Goal: Task Accomplishment & Management: Complete application form

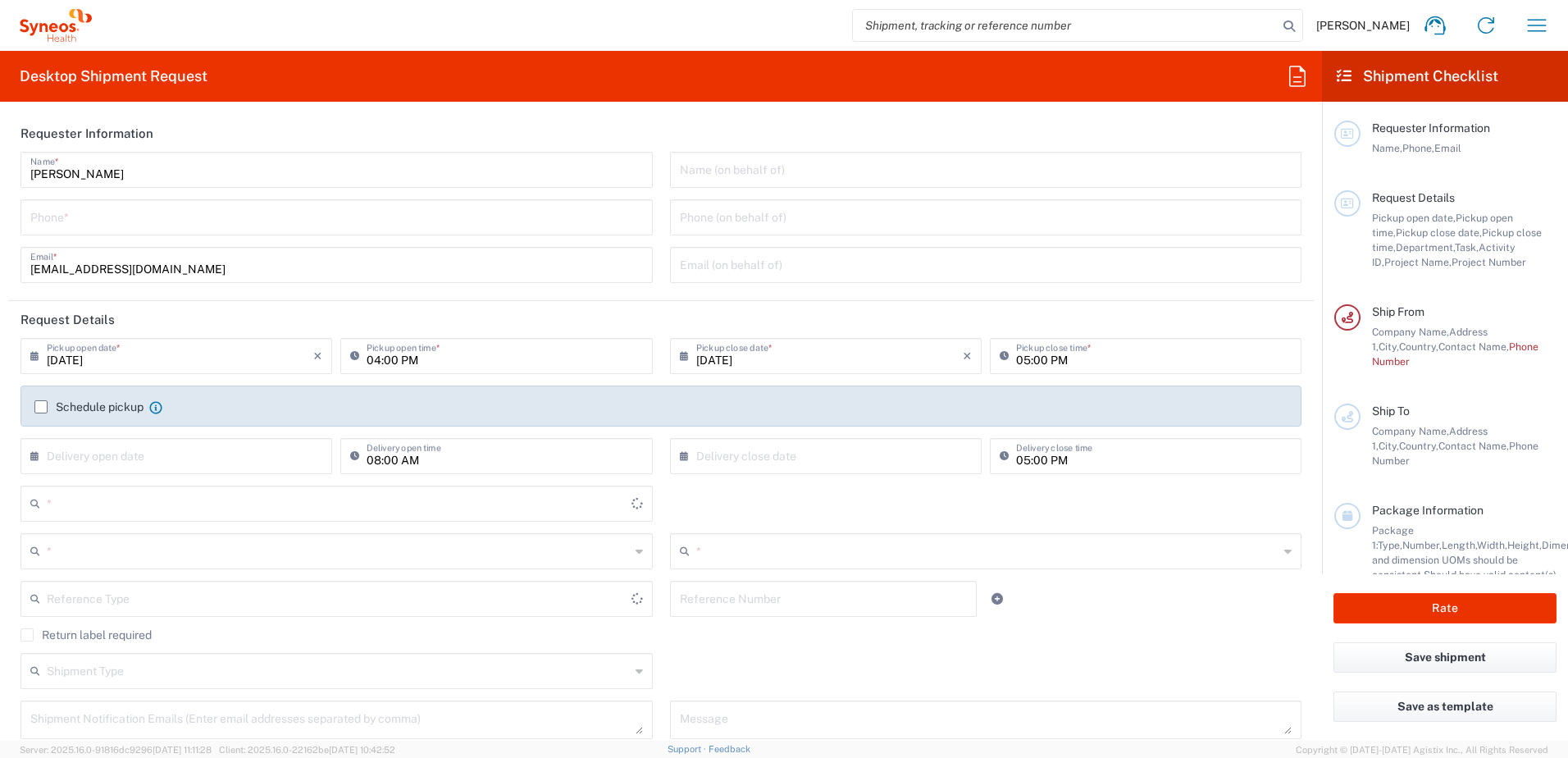
type input "3230"
type input "[GEOGRAPHIC_DATA] SAR [GEOGRAPHIC_DATA]"
type input "Syneos Health Hong Kong Ltd"
click at [193, 216] on input "tel" at bounding box center [337, 216] width 613 height 29
type input "+85237507948"
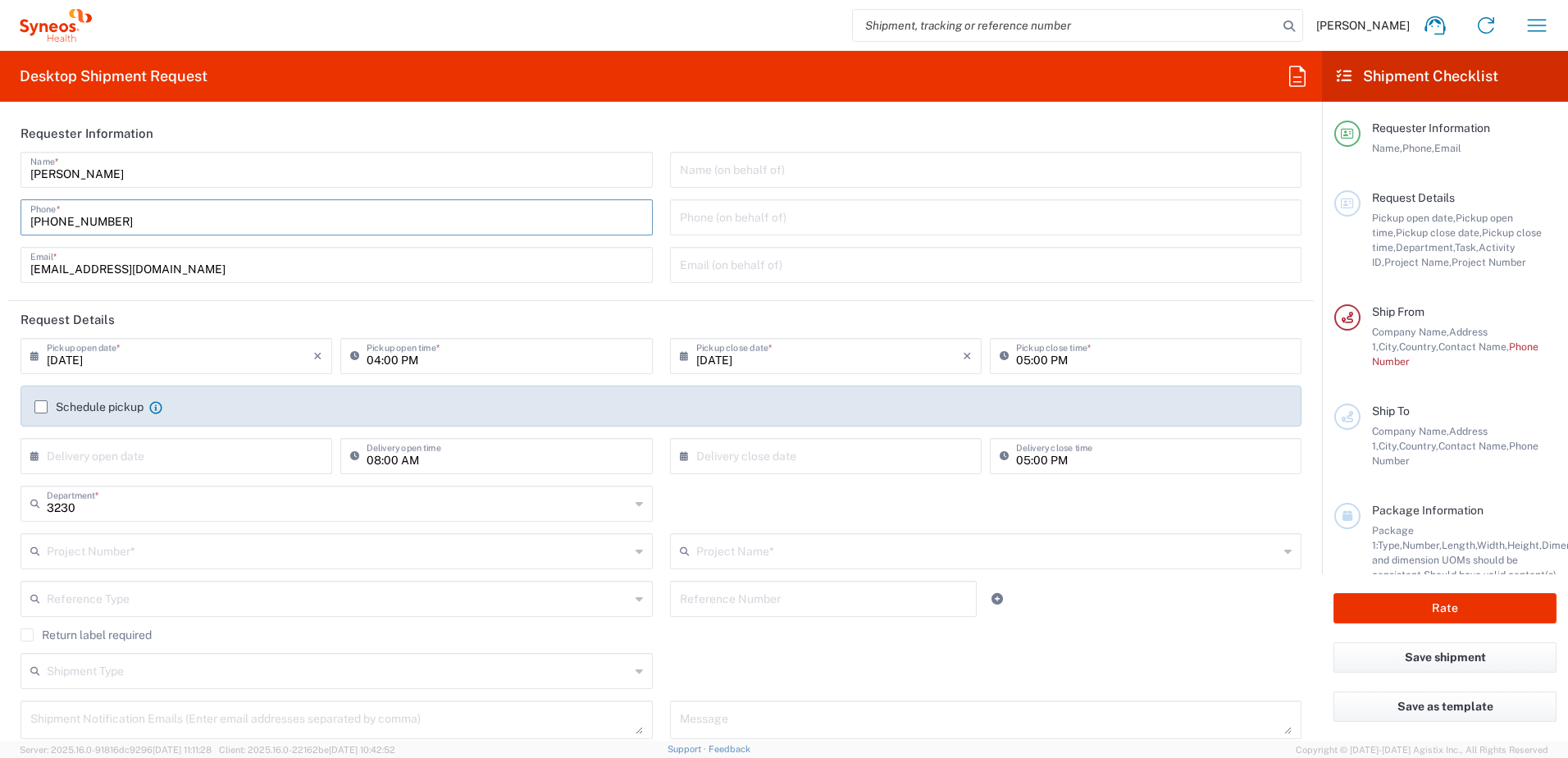
click at [39, 406] on label "Schedule pickup" at bounding box center [89, 406] width 109 height 13
click at [41, 406] on input "Schedule pickup" at bounding box center [41, 406] width 0 height 0
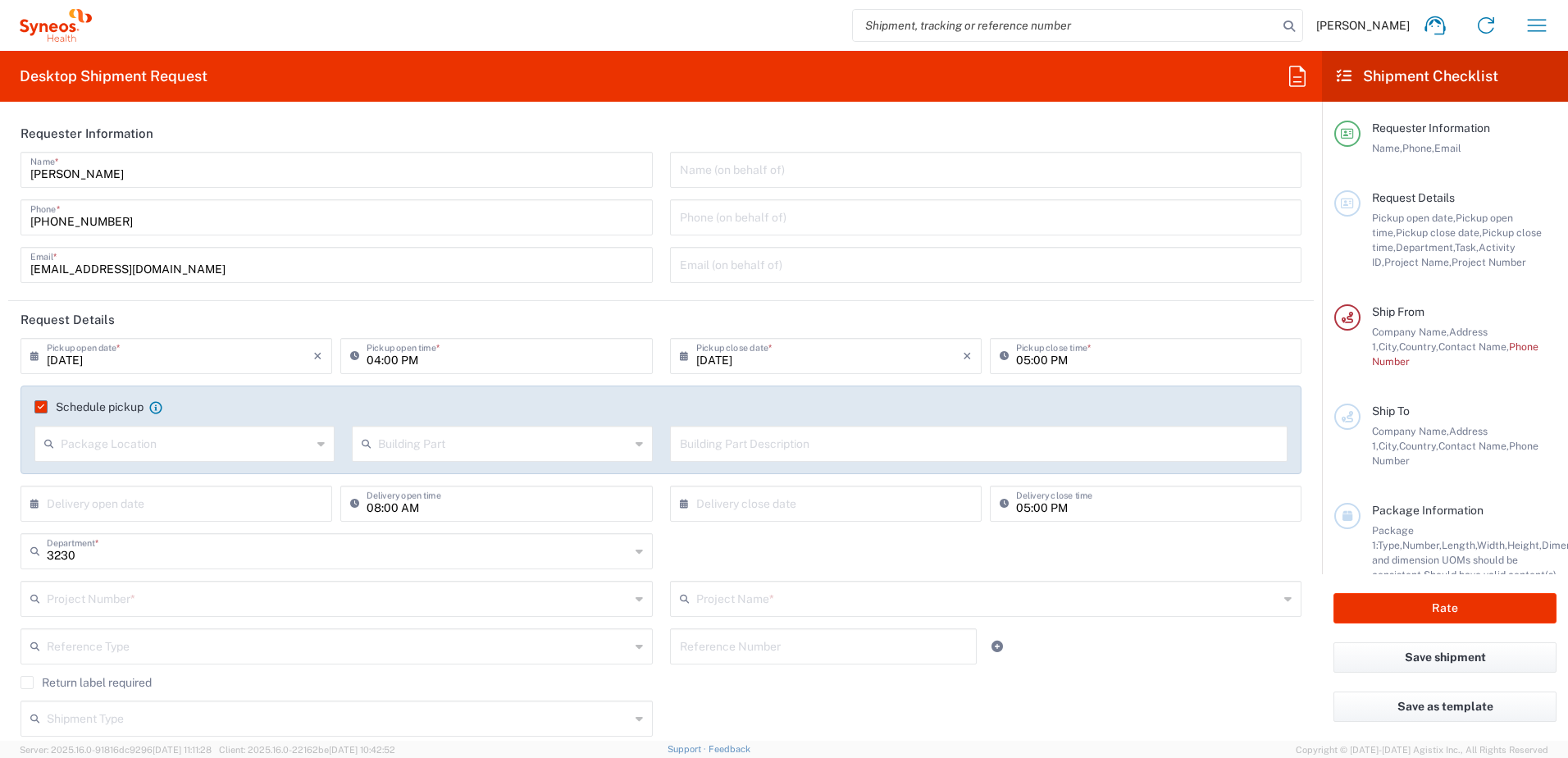
click at [65, 361] on input "08/11/2025" at bounding box center [180, 354] width 267 height 29
click at [154, 480] on span "12" at bounding box center [155, 481] width 24 height 23
type input "08/12/2025"
click at [367, 356] on input "04:00 PM" at bounding box center [504, 354] width 276 height 29
drag, startPoint x: 413, startPoint y: 352, endPoint x: 404, endPoint y: 354, distance: 9.2
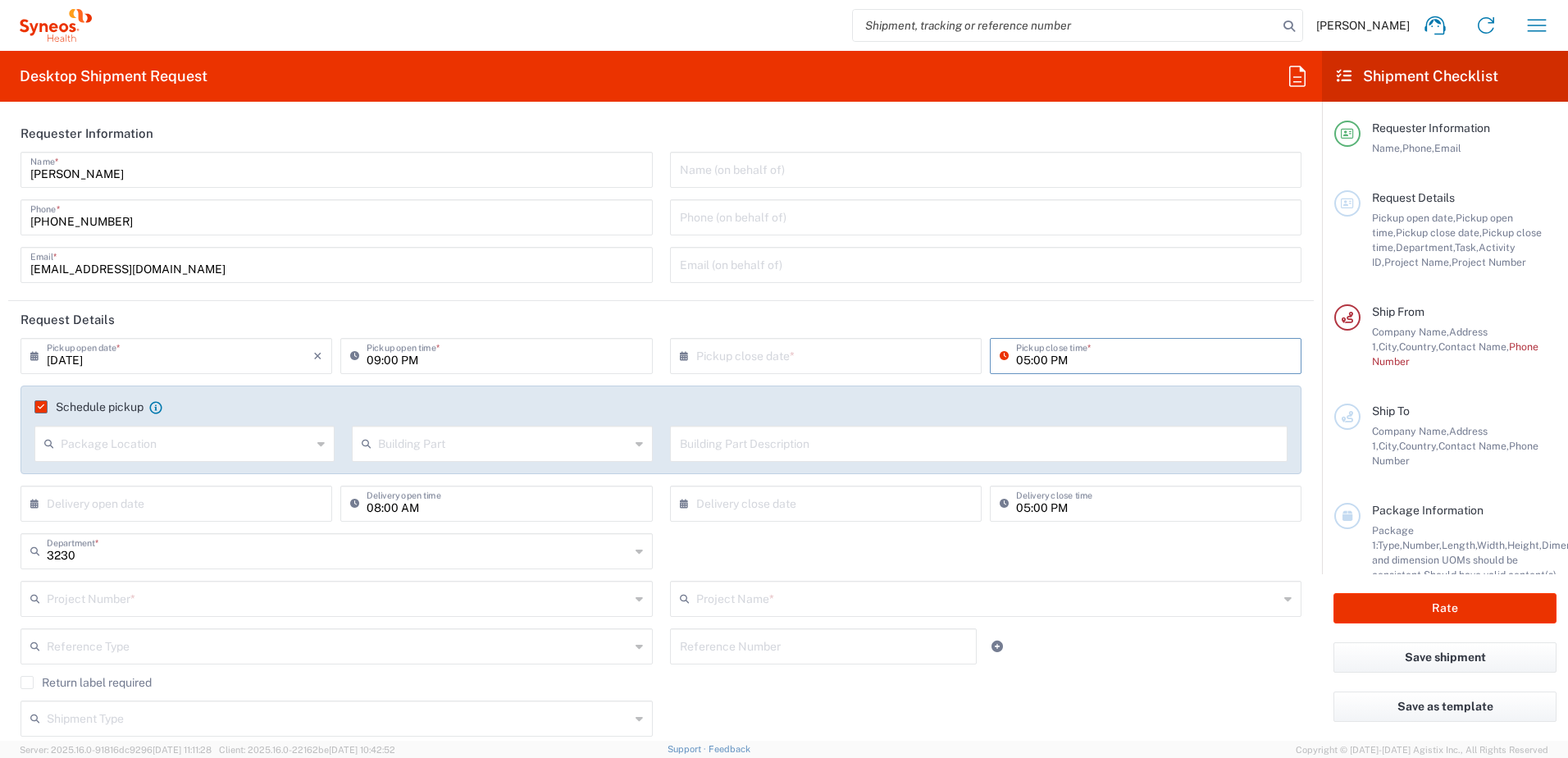
click at [411, 352] on input "09:00 PM" at bounding box center [504, 354] width 276 height 29
click at [407, 359] on input "09:00 PM" at bounding box center [504, 354] width 276 height 29
type input "09:00 AM"
click at [859, 361] on input "text" at bounding box center [829, 354] width 267 height 29
click at [809, 482] on span "13" at bounding box center [821, 481] width 24 height 23
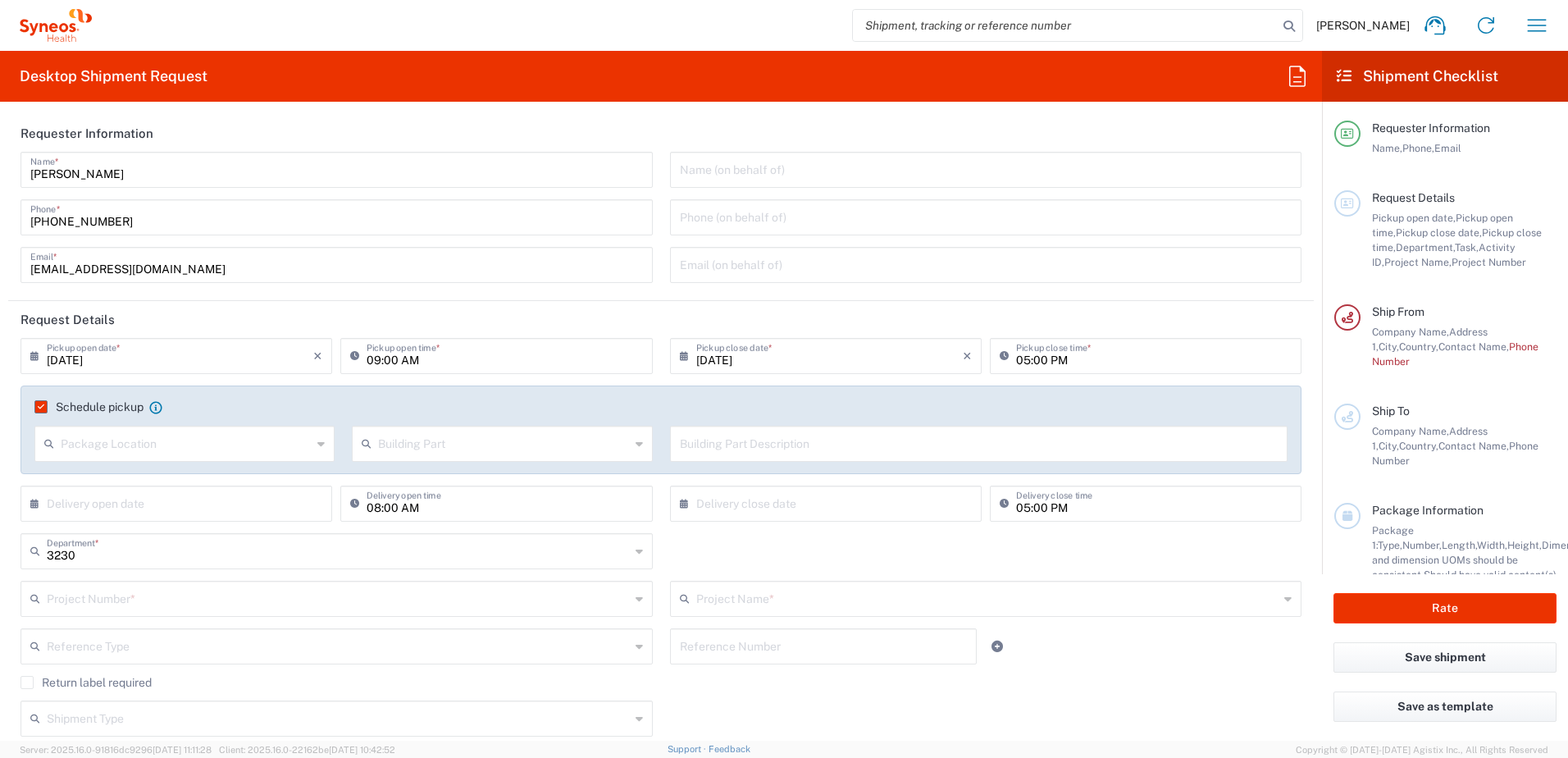
click at [766, 364] on input "08/13/2025" at bounding box center [829, 354] width 267 height 29
click at [795, 478] on span "12" at bounding box center [798, 481] width 24 height 23
type input "08/12/2025"
click at [1017, 360] on input "05:00 PM" at bounding box center [1154, 354] width 276 height 29
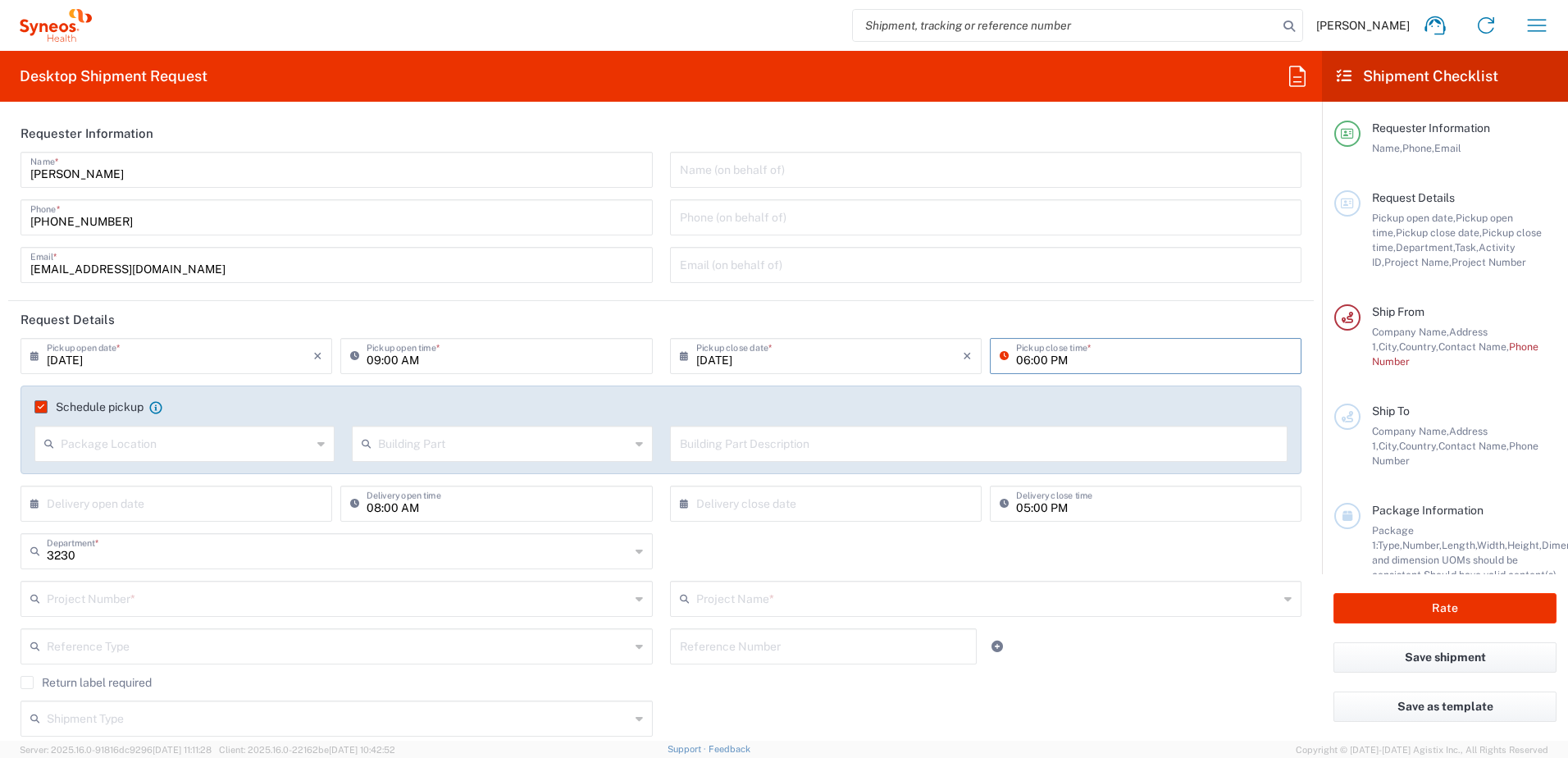
type input "06:00 PM"
click at [1036, 314] on header "Request Details" at bounding box center [661, 319] width 1305 height 37
click at [222, 439] on input "text" at bounding box center [186, 441] width 251 height 29
click at [516, 436] on input "text" at bounding box center [503, 441] width 251 height 29
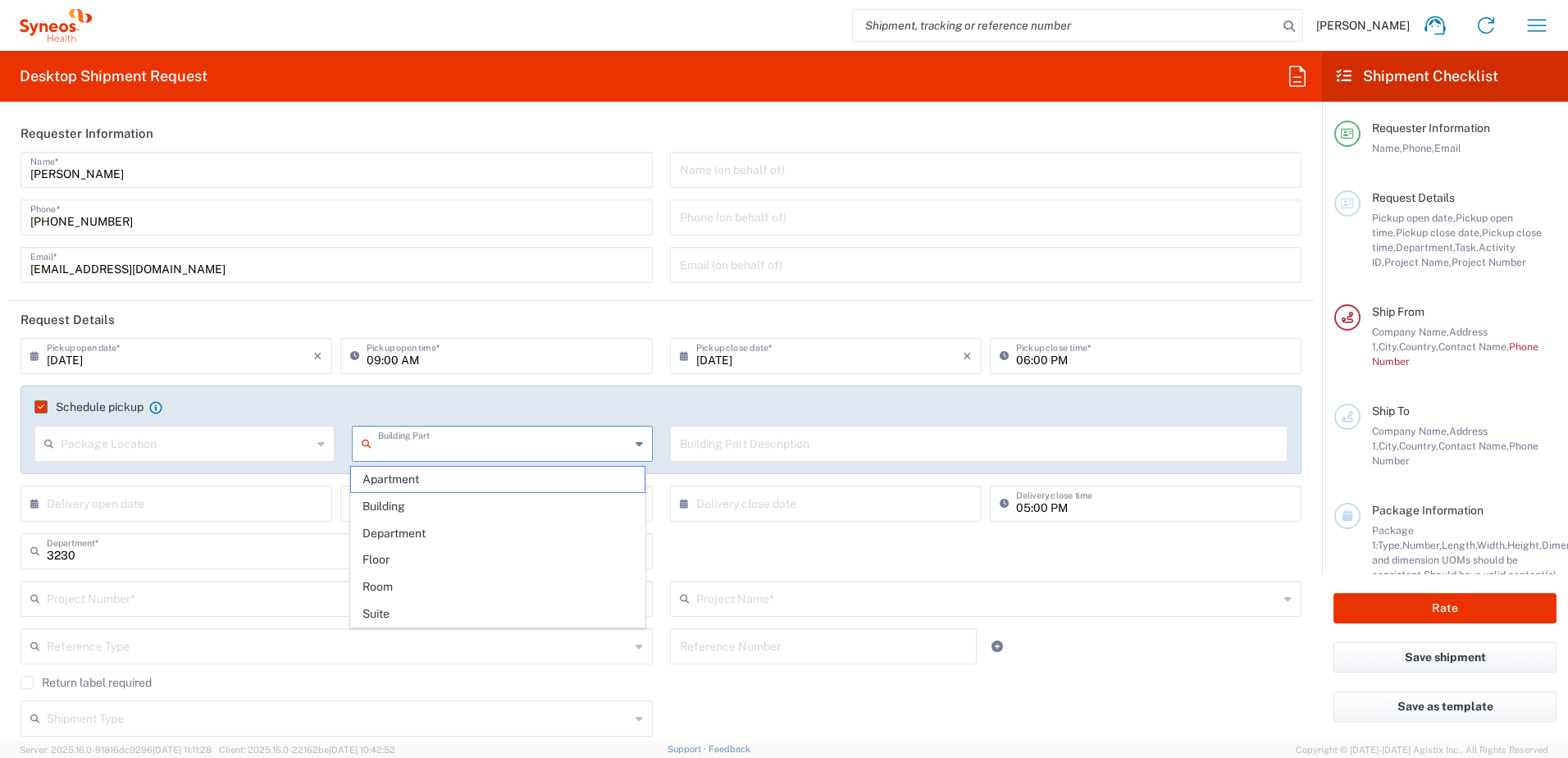
click at [516, 436] on input "text" at bounding box center [503, 441] width 251 height 29
click at [303, 528] on div "× Delivery open date Cancel Apply" at bounding box center [177, 508] width 320 height 47
click at [371, 505] on input "08:00 AM" at bounding box center [504, 502] width 276 height 29
type input "09:00 AM"
click at [715, 549] on div "3230 Department * 3230 3000 3100 3109 3110 3111 3112 3125 3130 3135 3136 3150 3…" at bounding box center [661, 556] width 1298 height 47
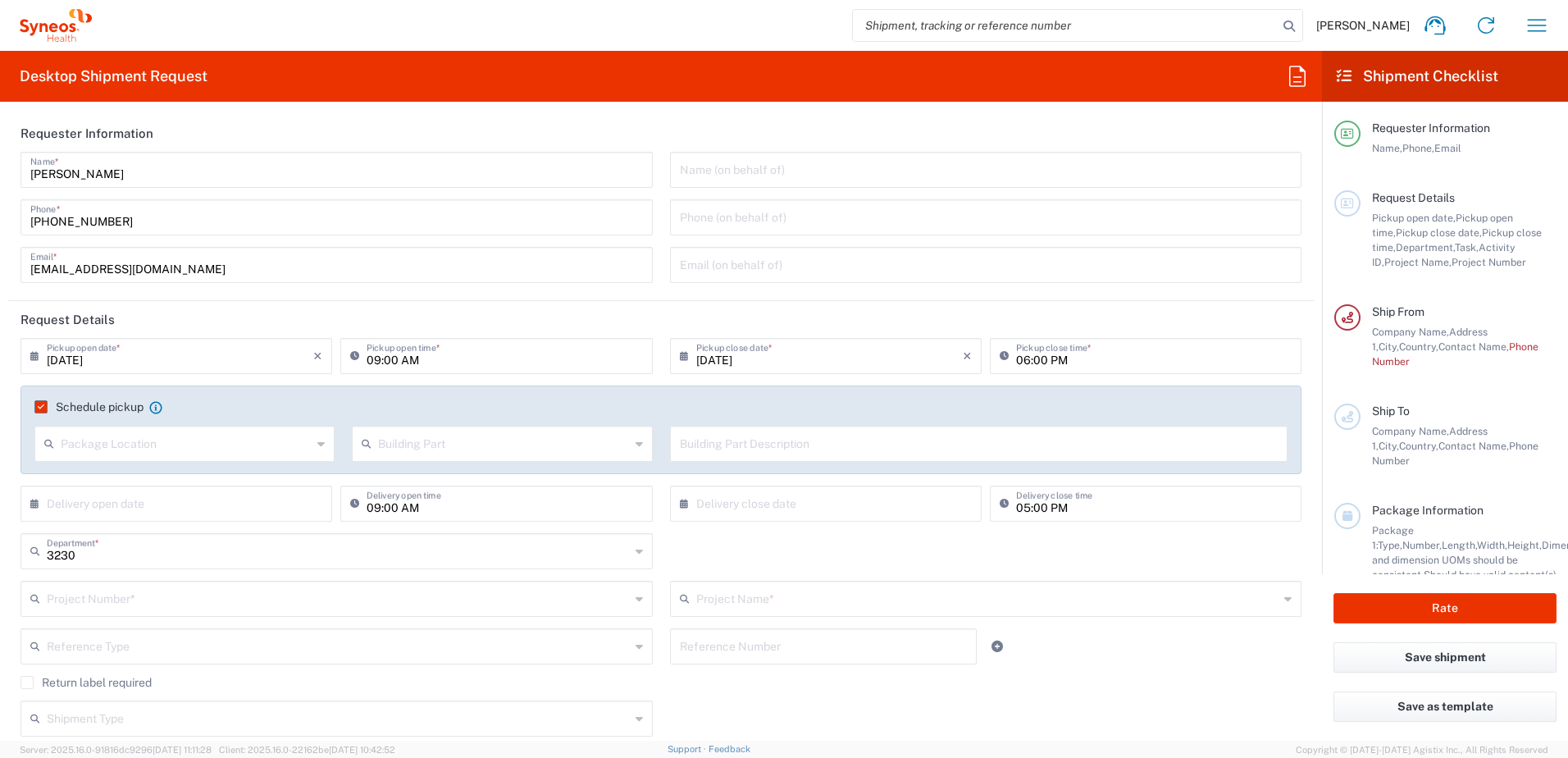
click at [320, 598] on input "text" at bounding box center [338, 597] width 583 height 29
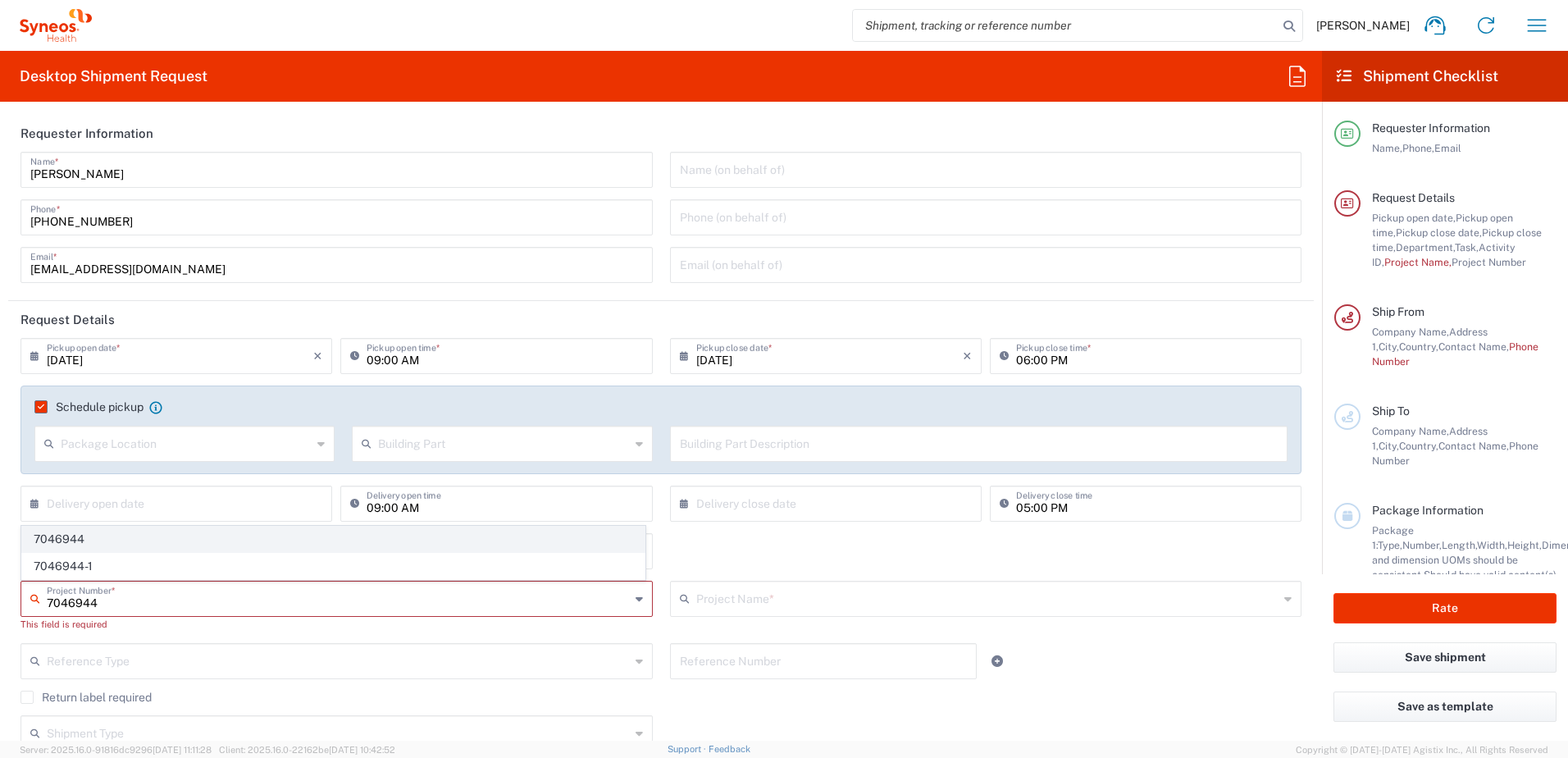
type input "7046944"
click at [349, 531] on span "7046944" at bounding box center [333, 539] width 622 height 25
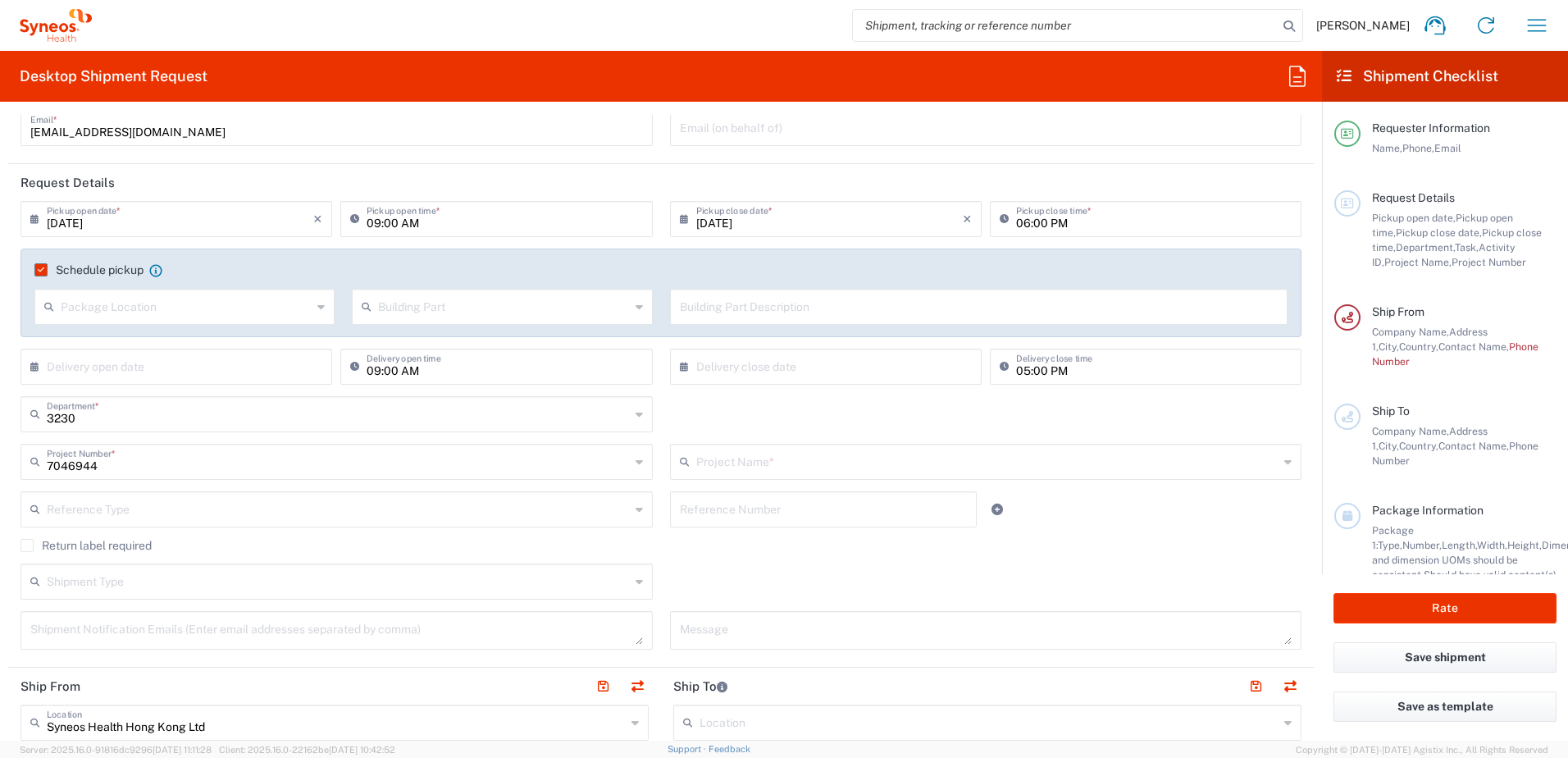
scroll to position [164, 0]
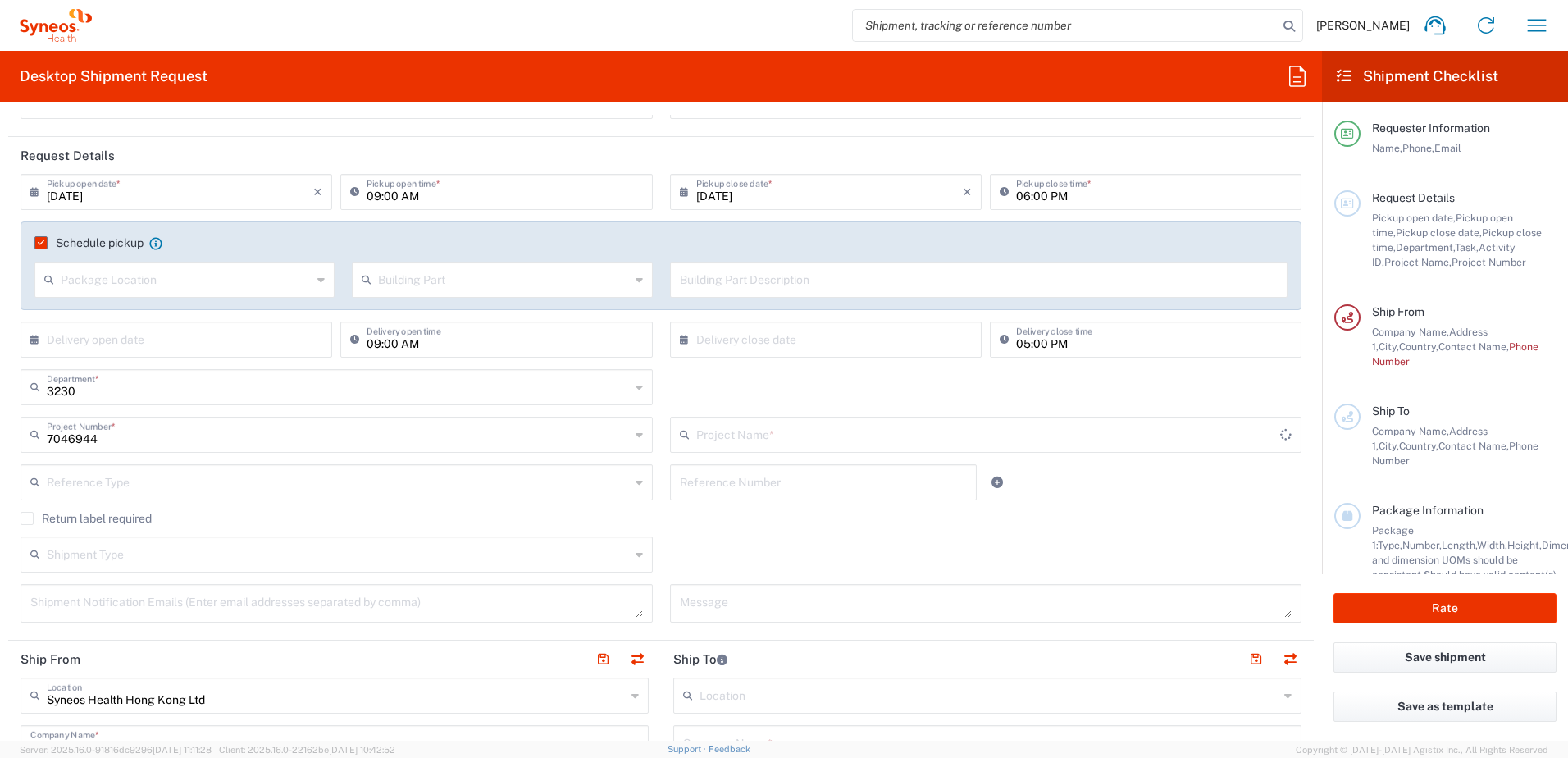
type input "Intercept 7046944"
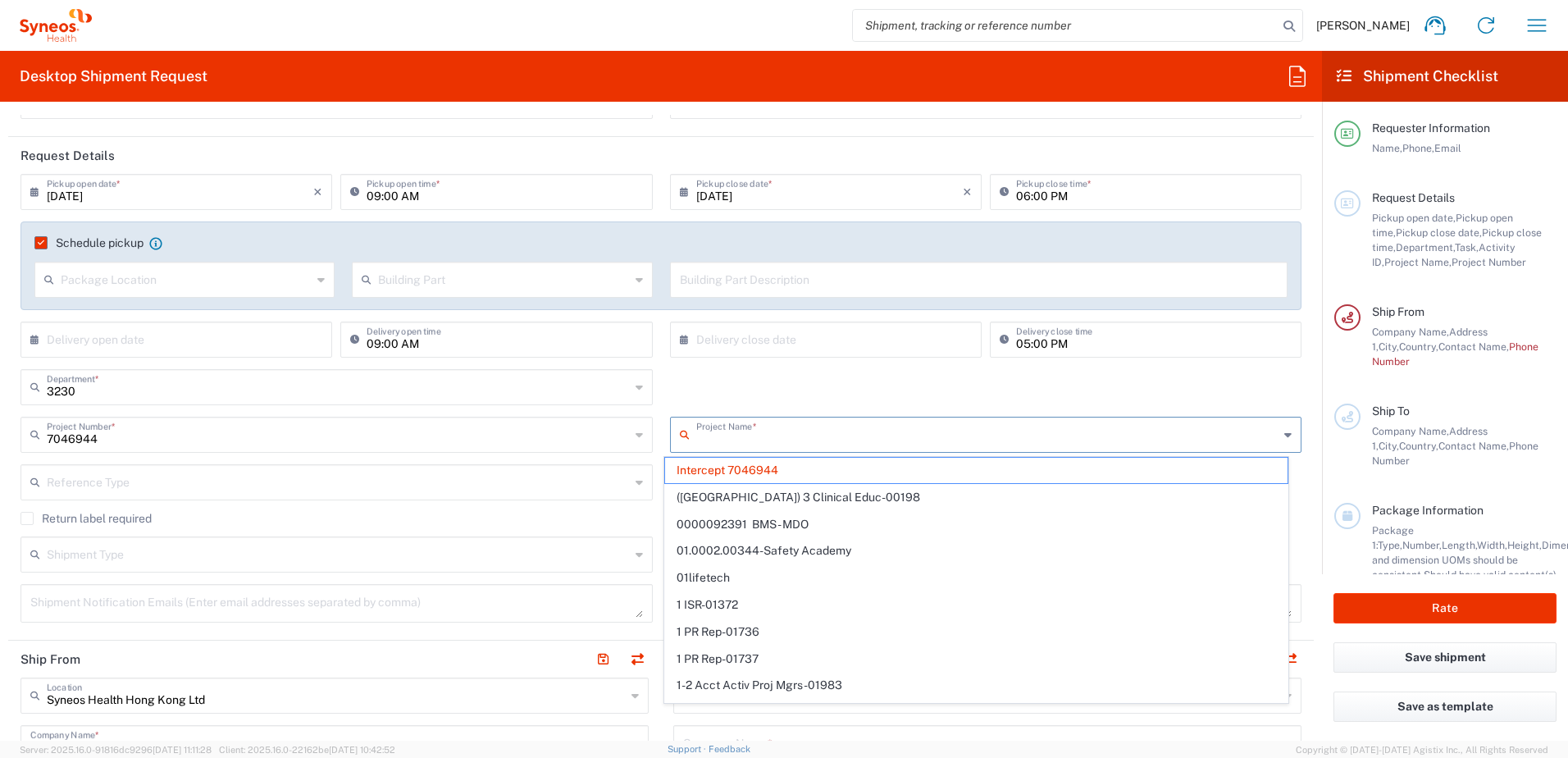
click at [921, 442] on input "text" at bounding box center [988, 433] width 583 height 29
click at [893, 470] on span "Intercept 7046944" at bounding box center [976, 469] width 622 height 25
click at [767, 437] on input "text" at bounding box center [989, 433] width 585 height 29
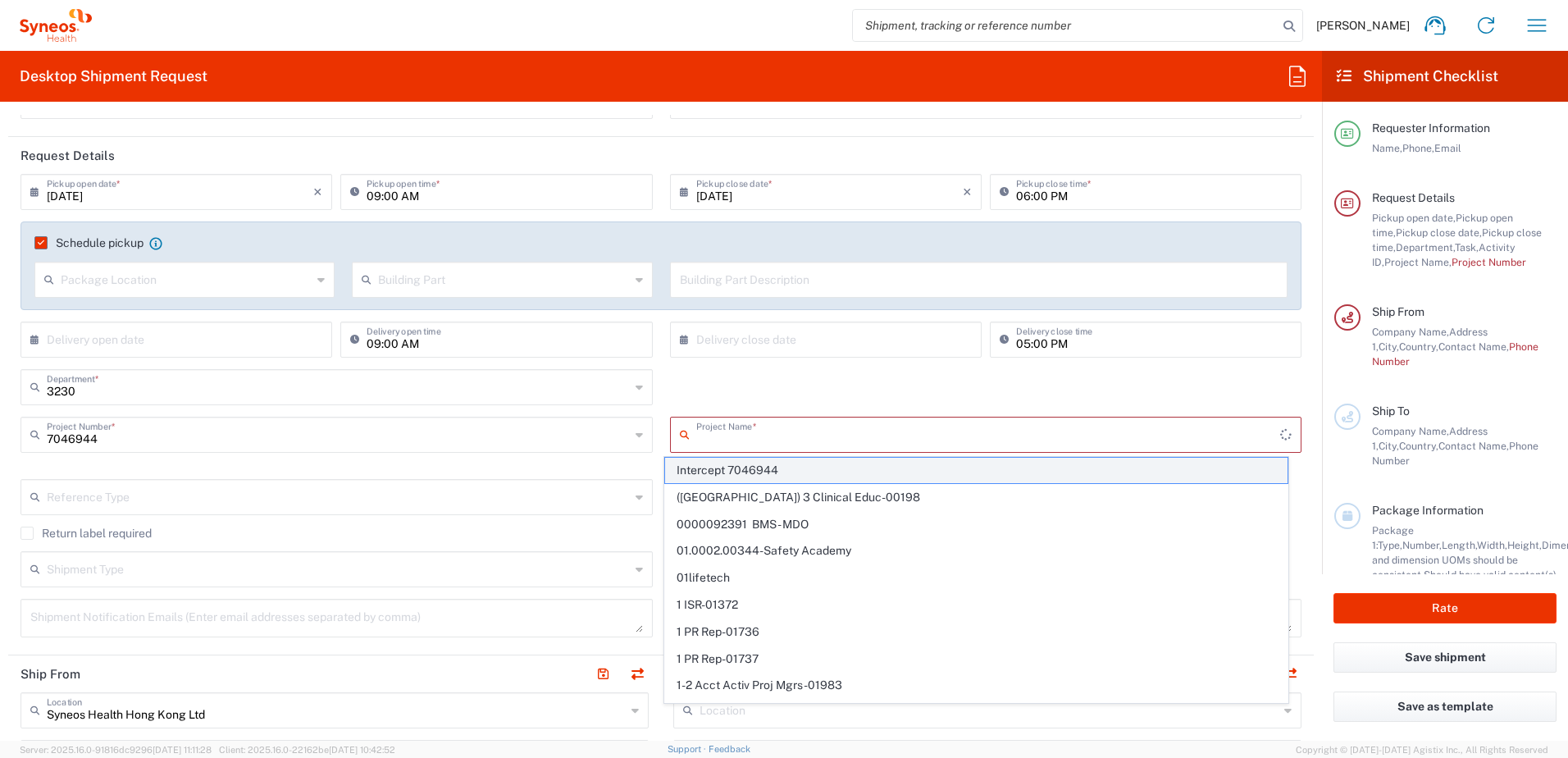
click at [762, 471] on span "Intercept 7046944" at bounding box center [976, 469] width 622 height 25
type input "Intercept 7046944"
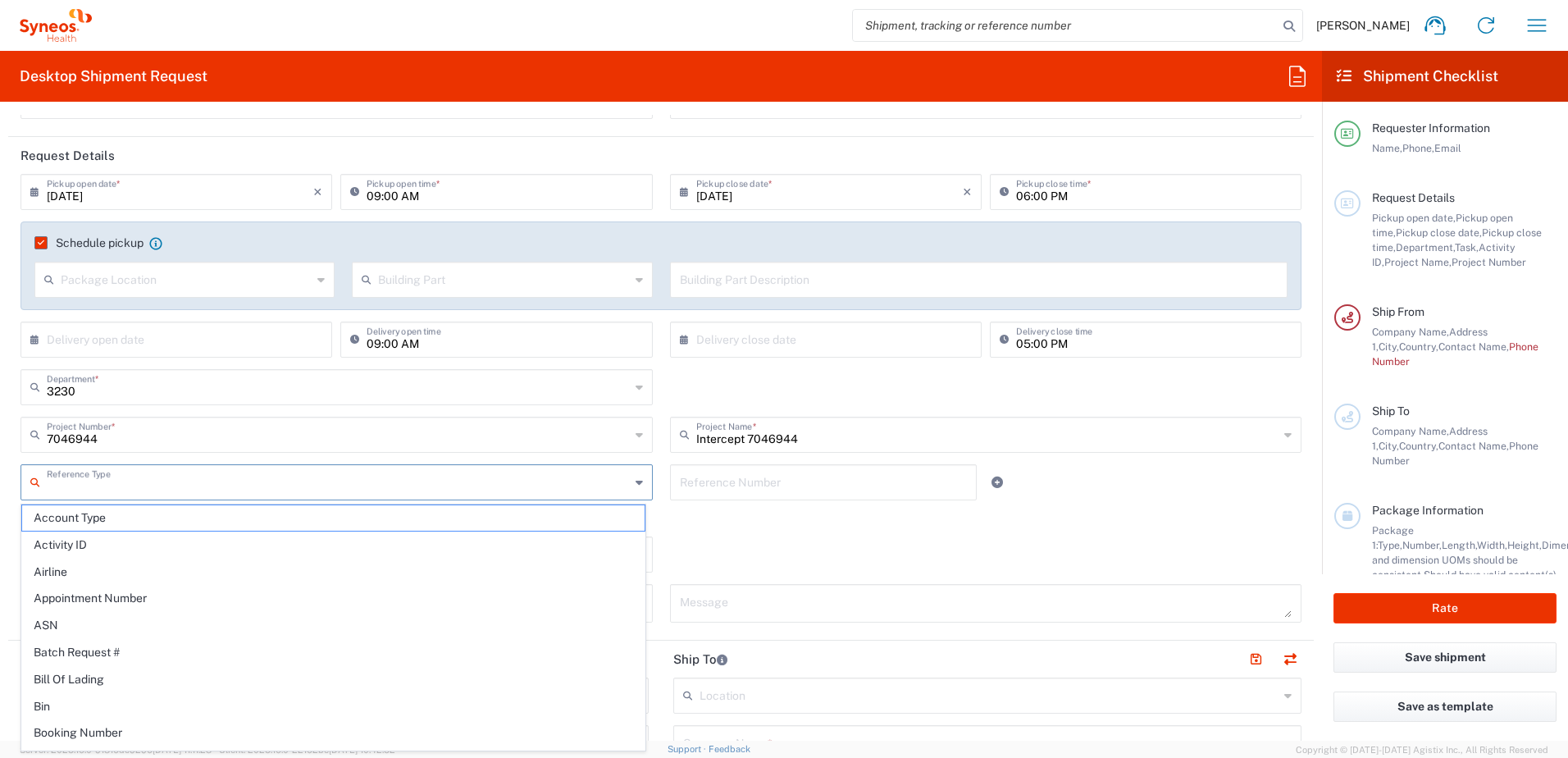
click at [490, 486] on input "text" at bounding box center [338, 480] width 583 height 29
type input "7046944"
click at [753, 528] on div "Return label required" at bounding box center [661, 524] width 1281 height 25
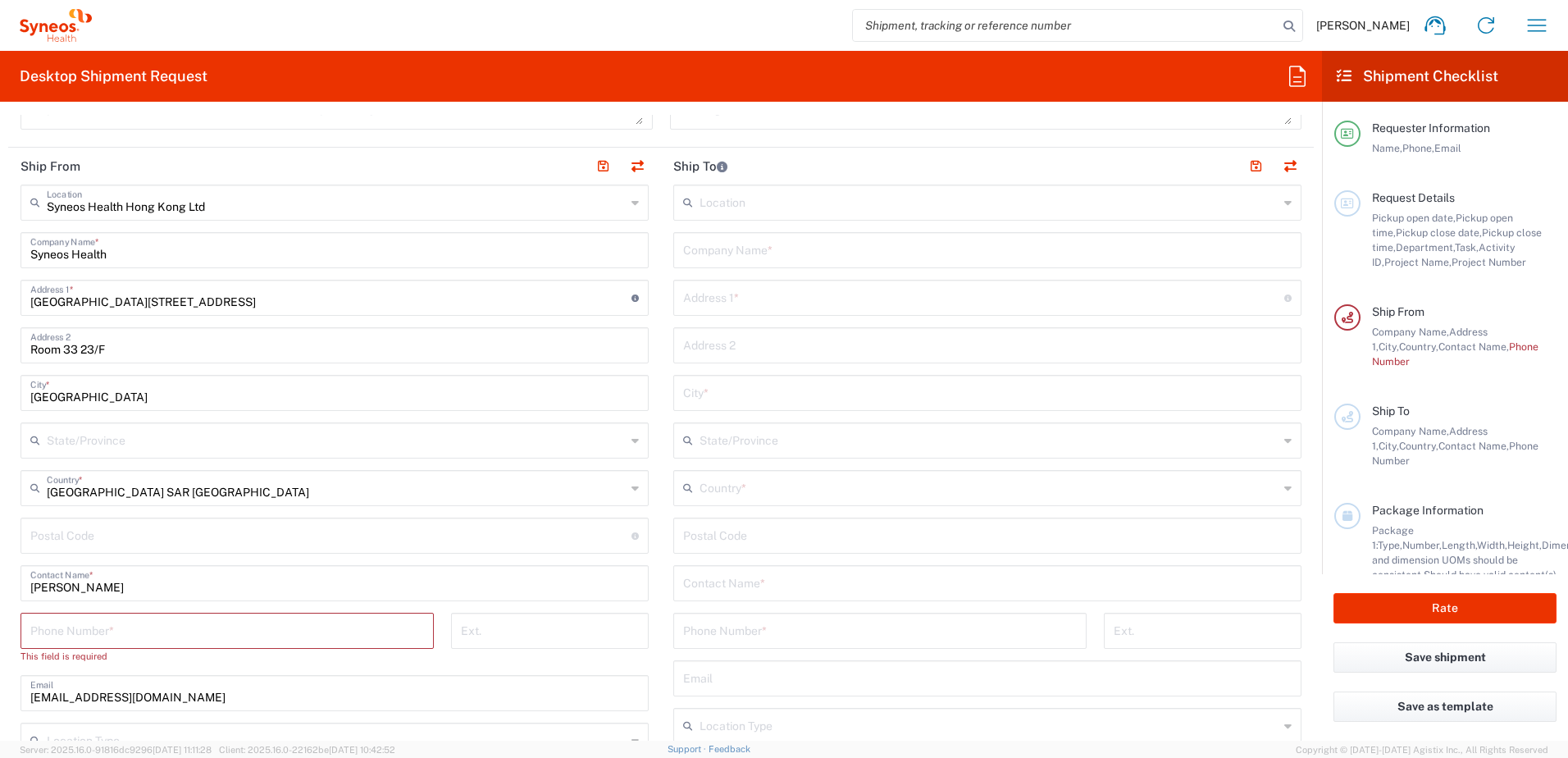
scroll to position [738, 0]
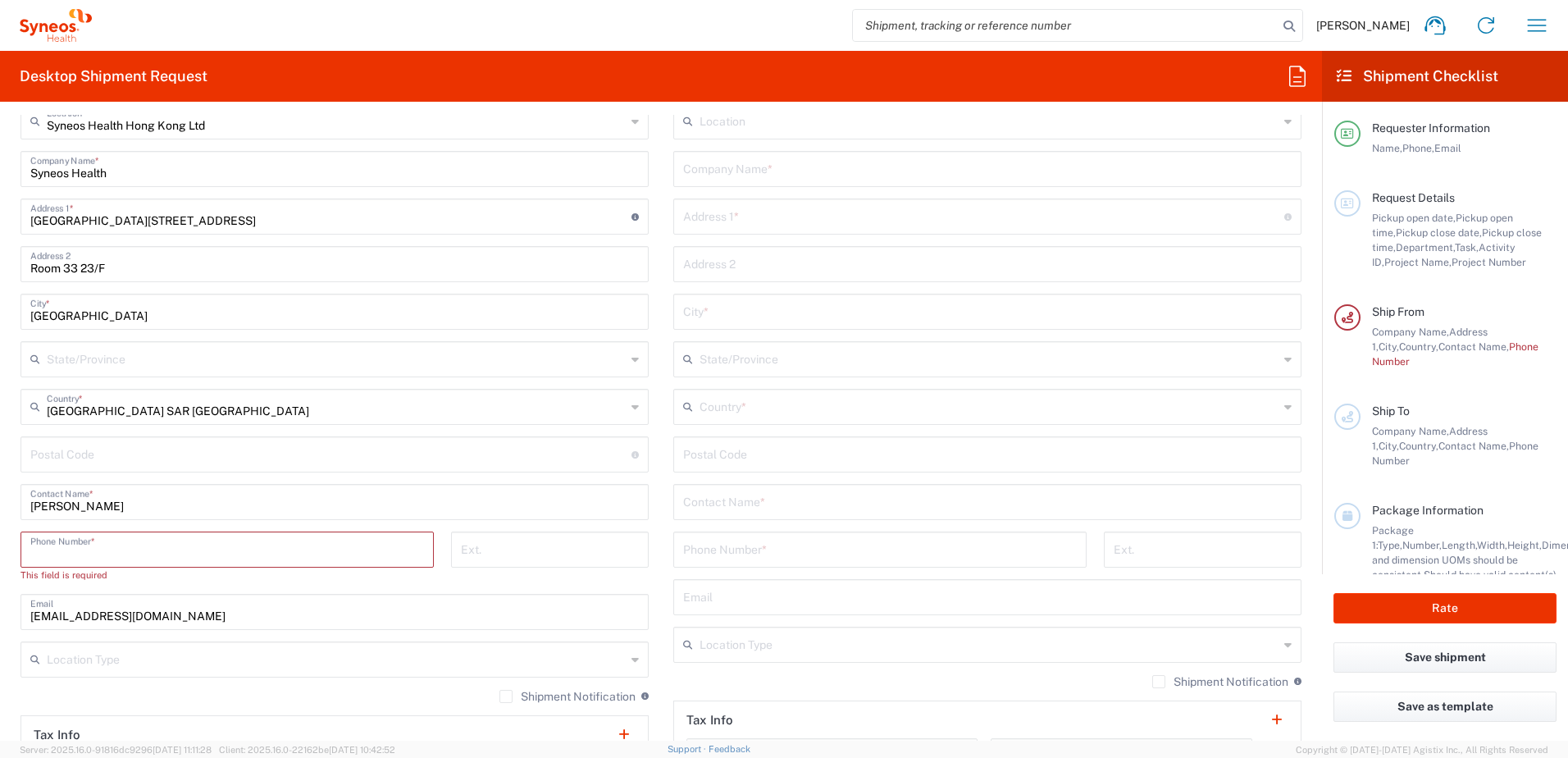
click at [289, 543] on input "tel" at bounding box center [227, 548] width 393 height 29
type input "+85237507948"
click at [355, 616] on div "Syneos Health Hong Kong Ltd Location Syneos Health Hong Kong Ltd Addison Whitne…" at bounding box center [334, 472] width 628 height 737
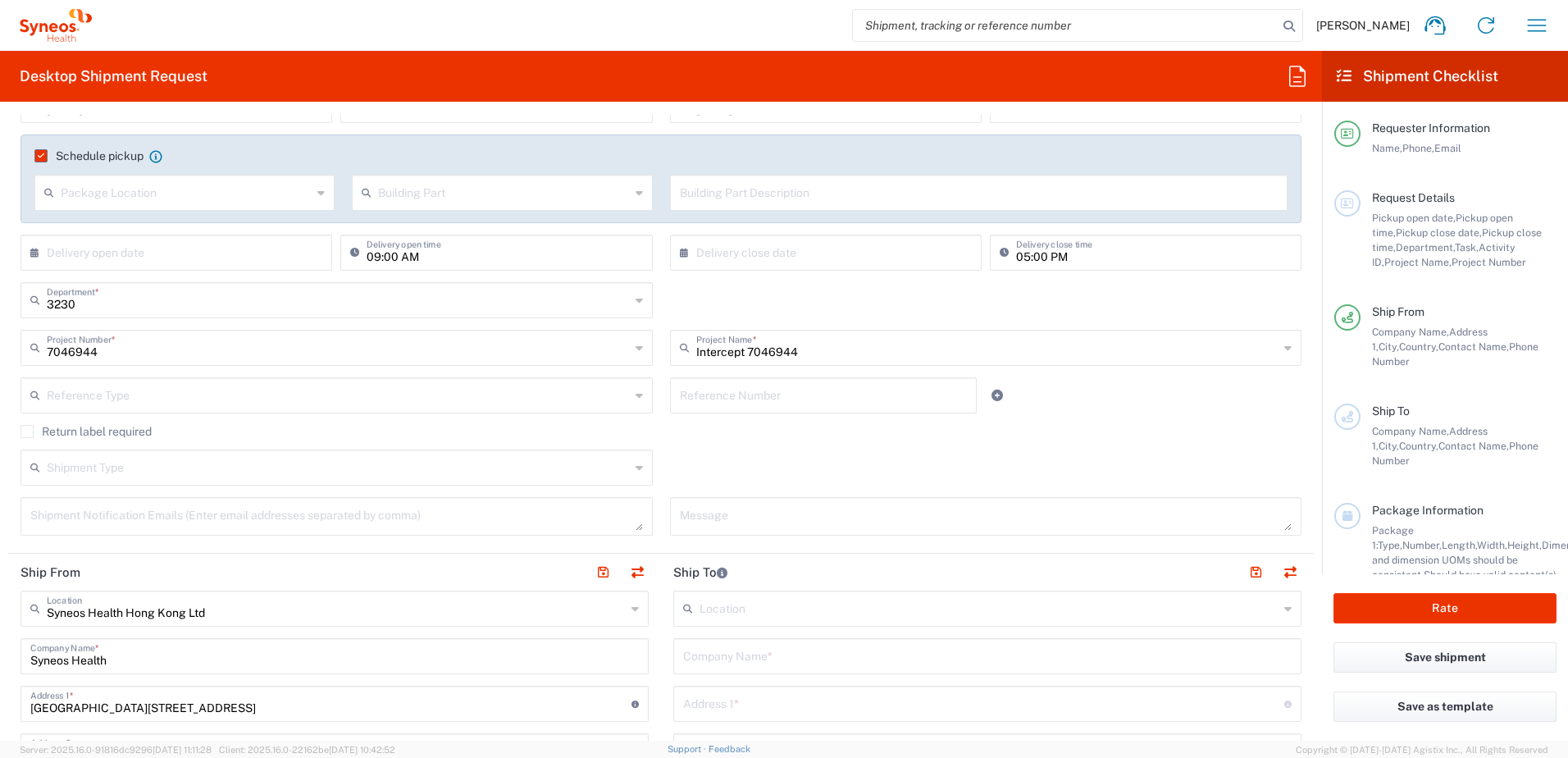
scroll to position [246, 0]
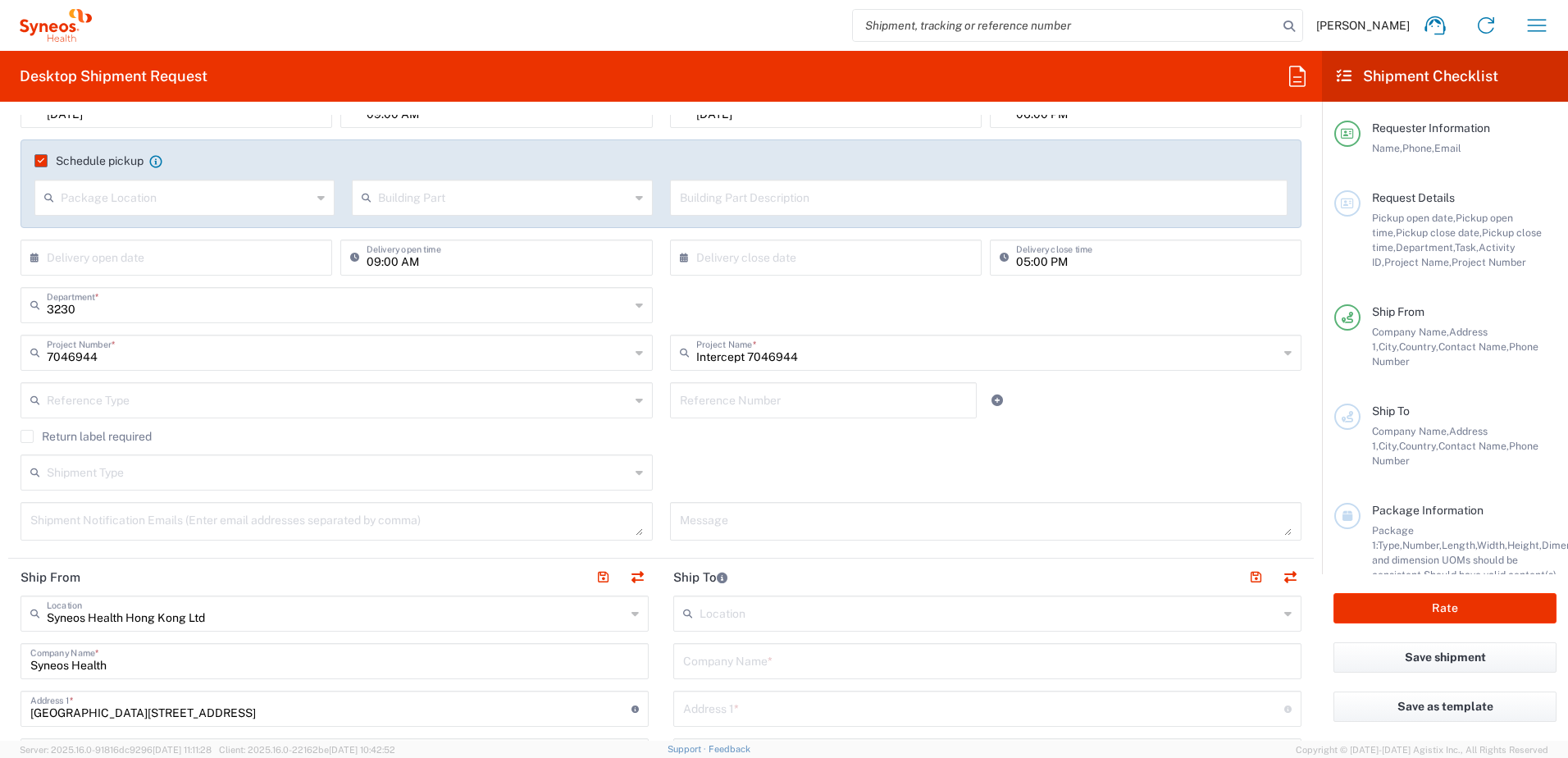
click at [778, 671] on input "text" at bounding box center [987, 659] width 608 height 29
paste input "Intercept Pharmaceuticals, Inc."
type input "Intercept Pharmaceuticals, Inc."
click at [874, 580] on header "Ship To" at bounding box center [987, 577] width 653 height 37
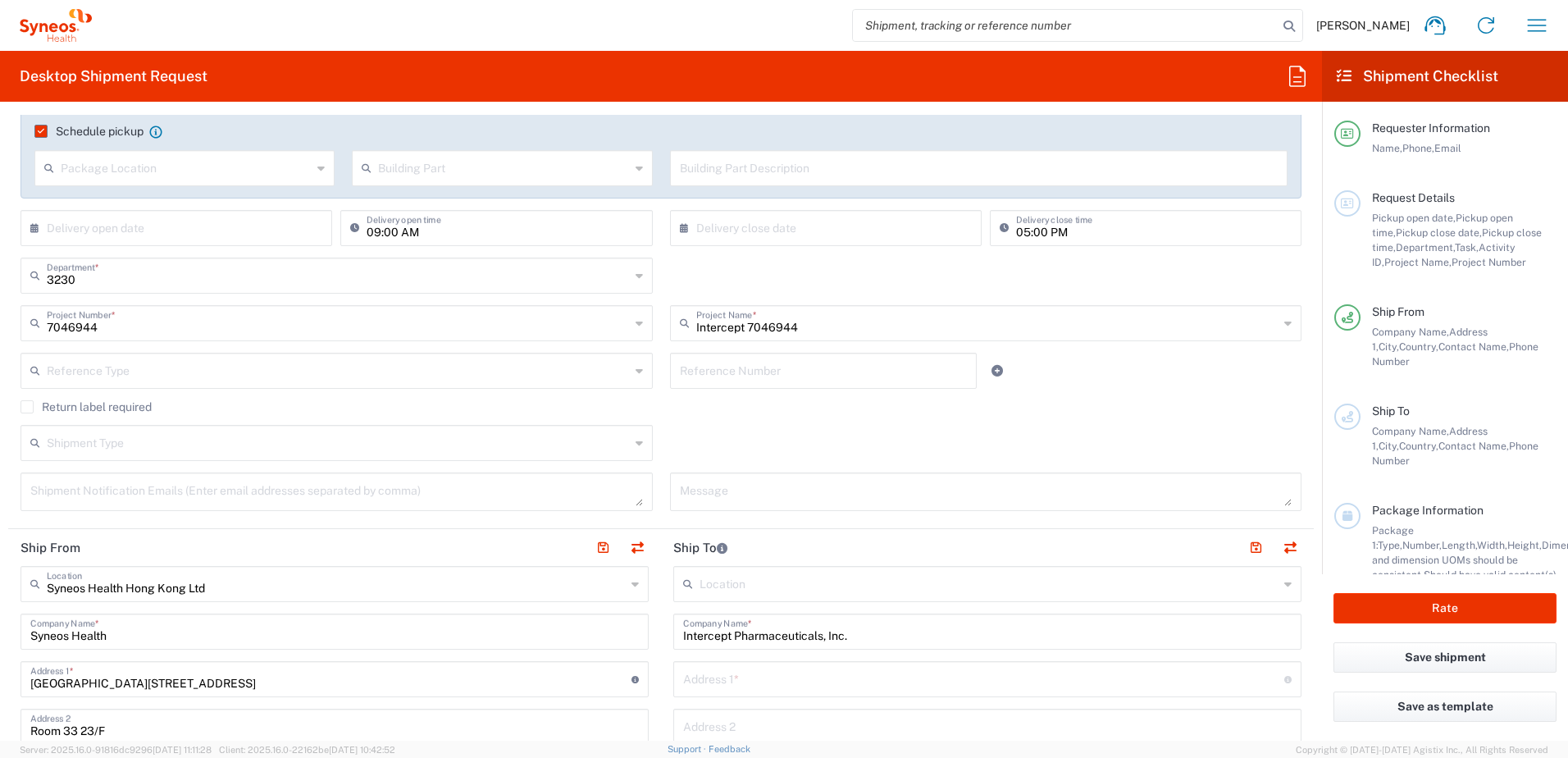
scroll to position [328, 0]
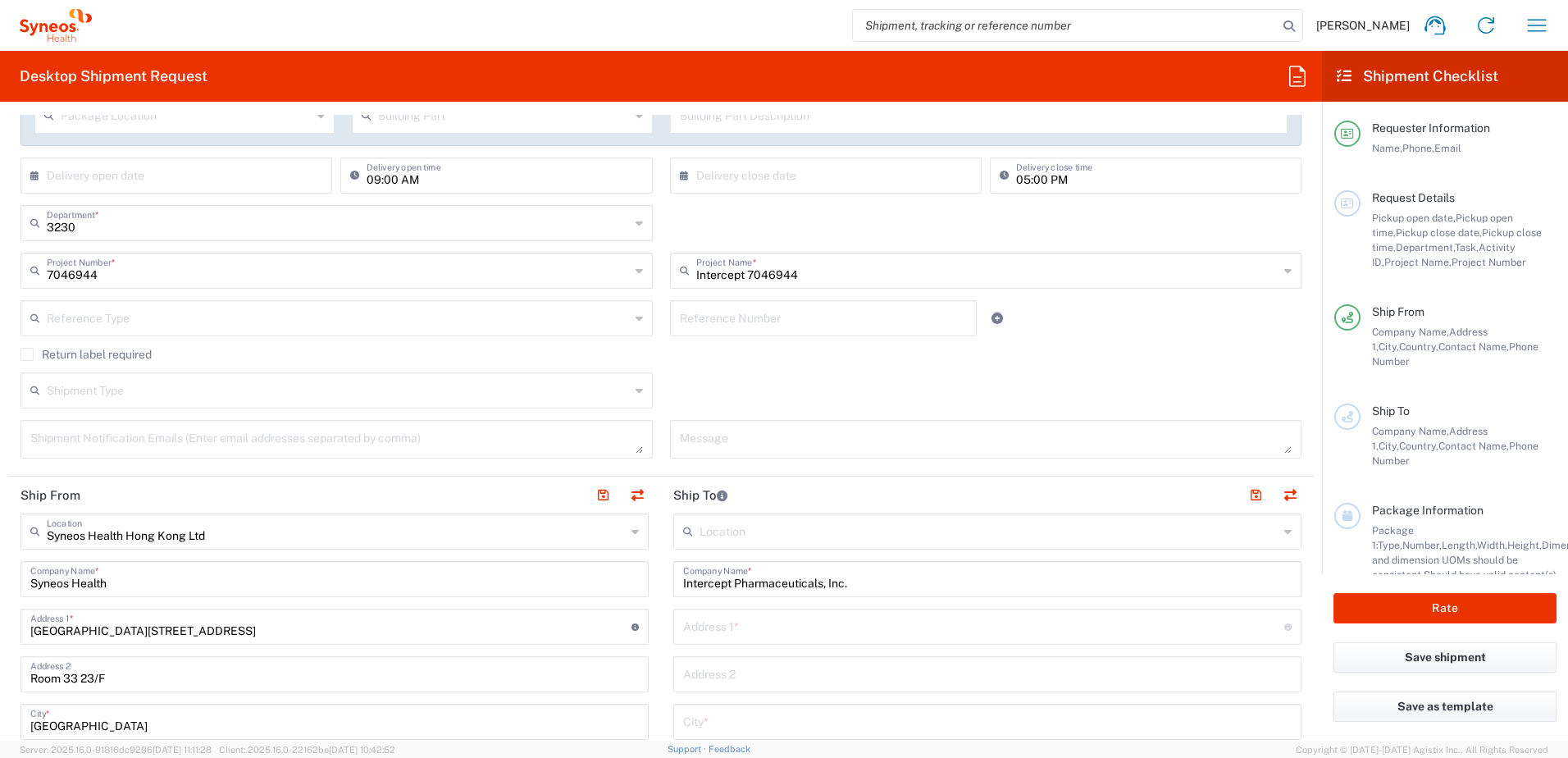
click at [768, 630] on input "text" at bounding box center [983, 625] width 601 height 29
paste input "305 Madison Avenue"
type input "305 Madison Avenue"
click at [744, 725] on input "text" at bounding box center [987, 720] width 608 height 29
paste input "Morristown"
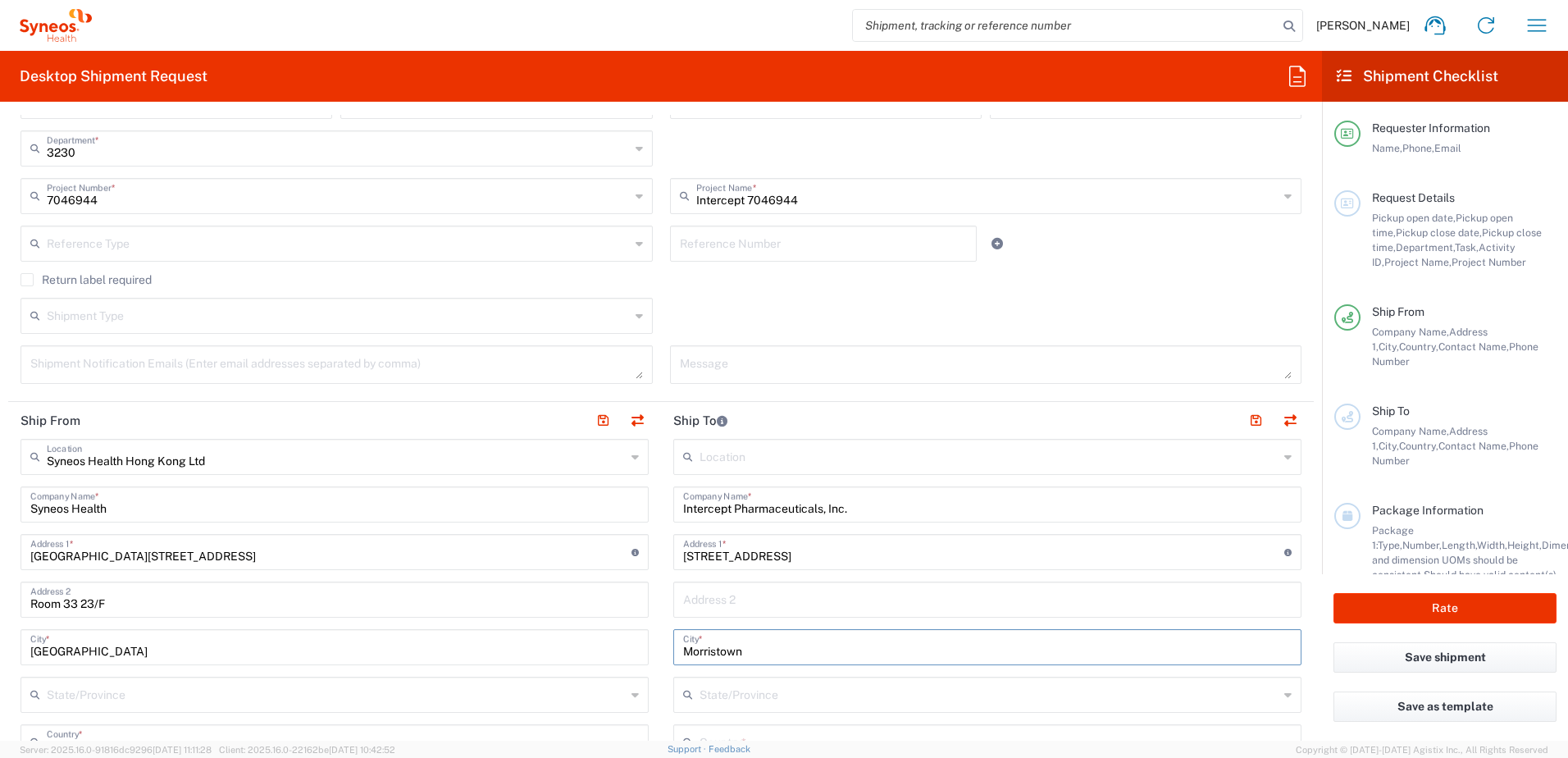
scroll to position [492, 0]
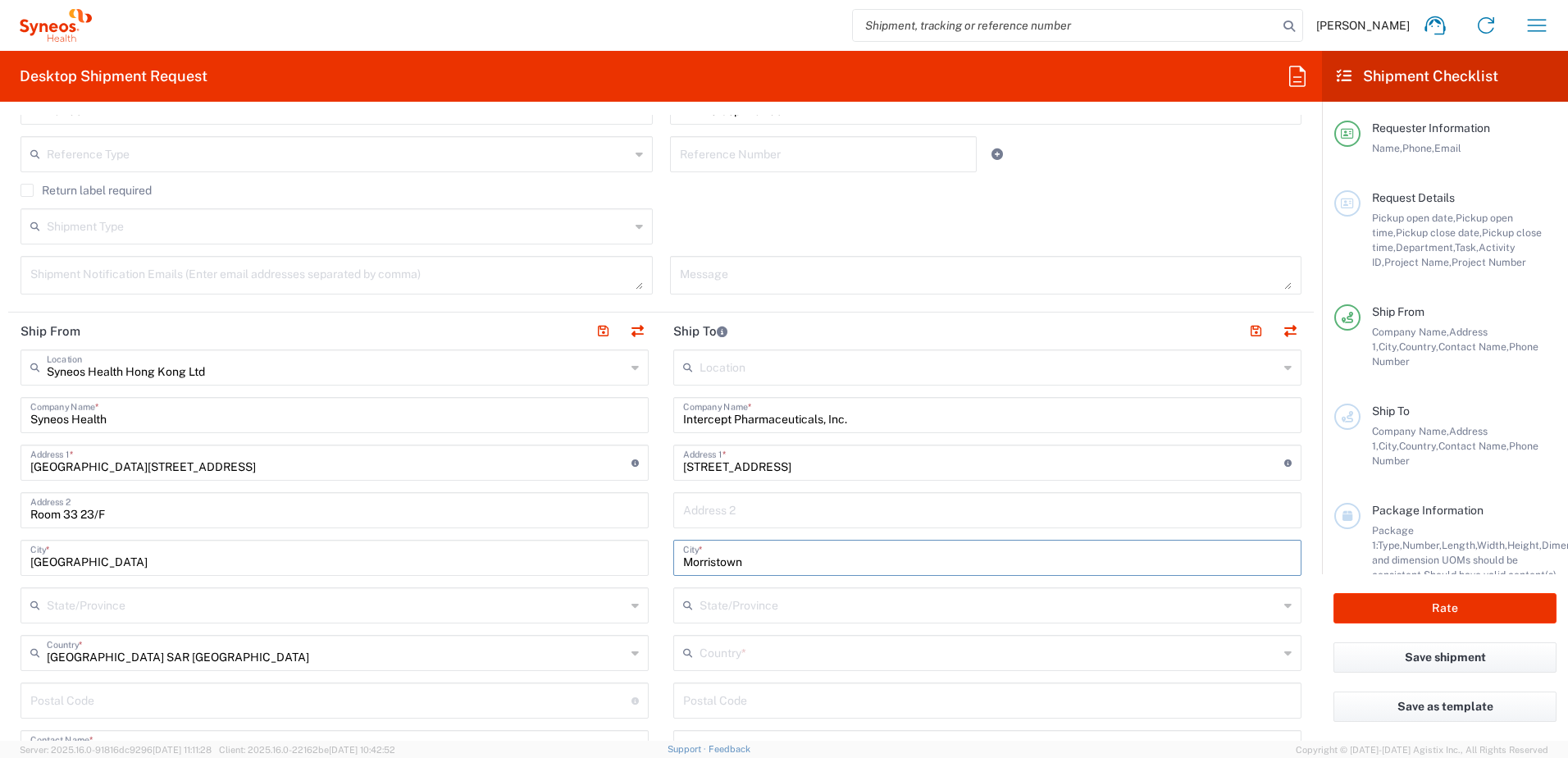
type input "Morristown"
click at [773, 611] on input "text" at bounding box center [989, 603] width 579 height 29
type input "New Jers"
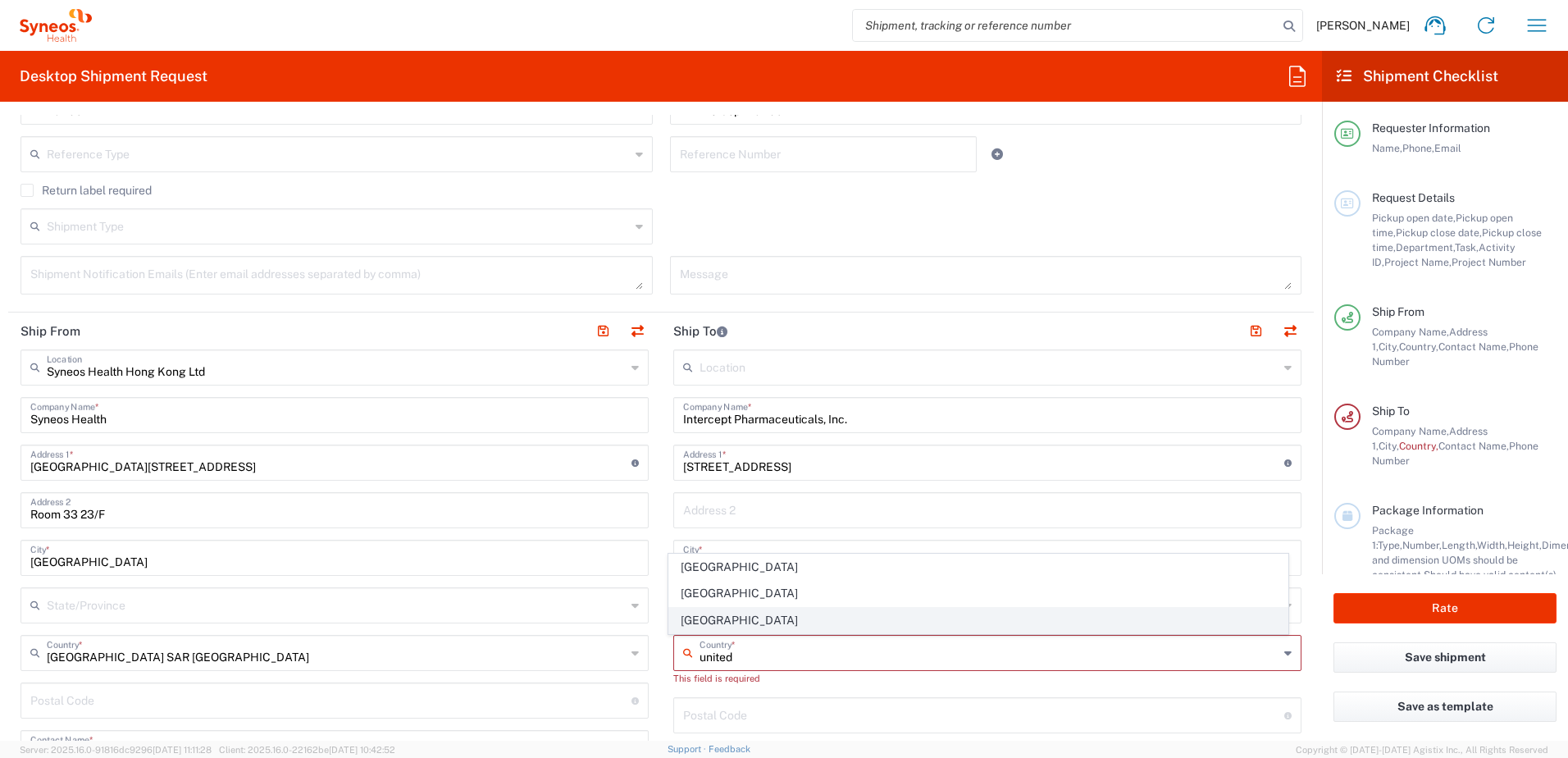
click at [713, 620] on span "United States" at bounding box center [978, 619] width 619 height 25
type input "United States"
type input "Sender/Shipper"
type input "Delivery Duty Paid"
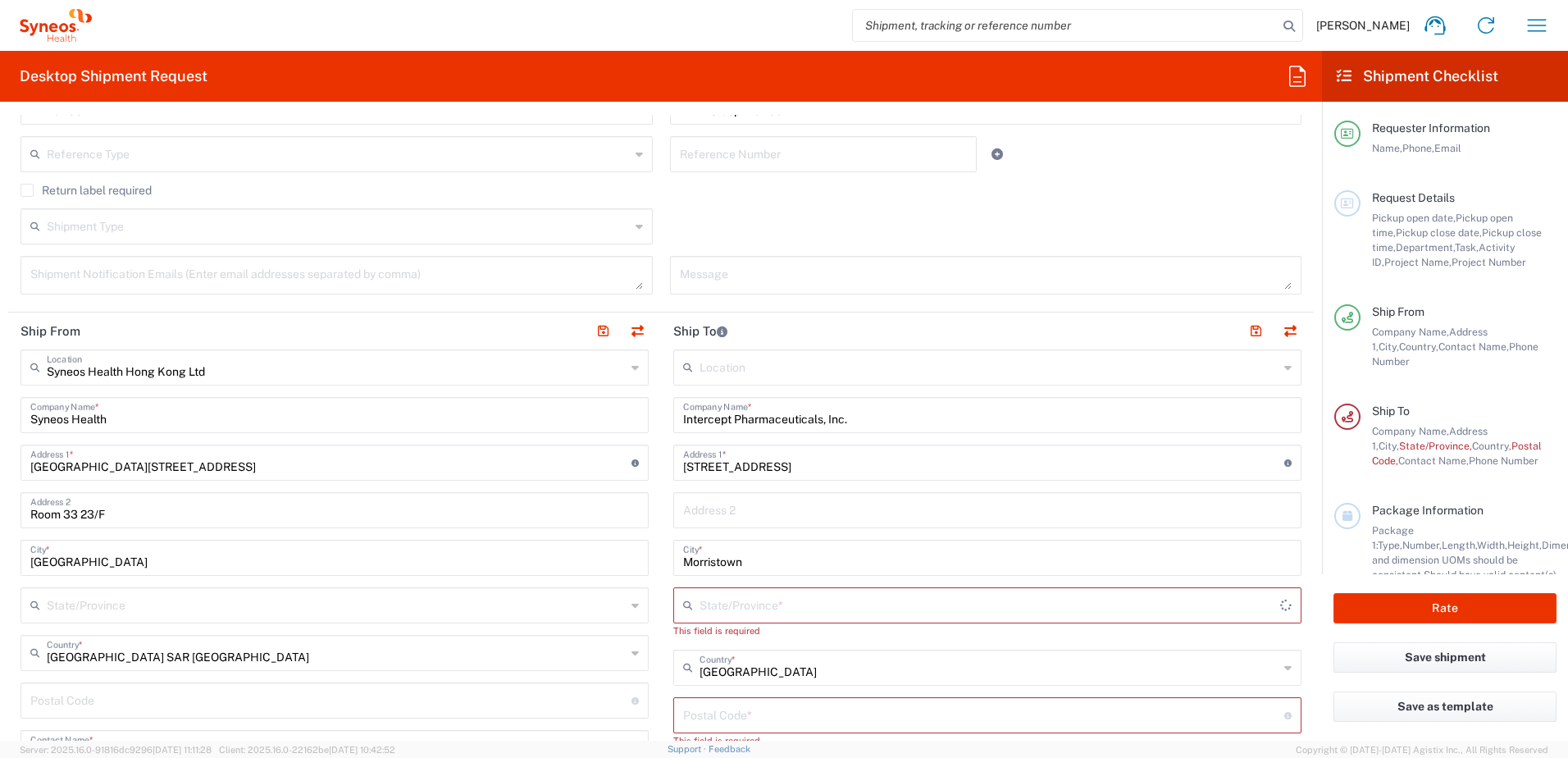
click at [756, 605] on input "text" at bounding box center [989, 603] width 580 height 29
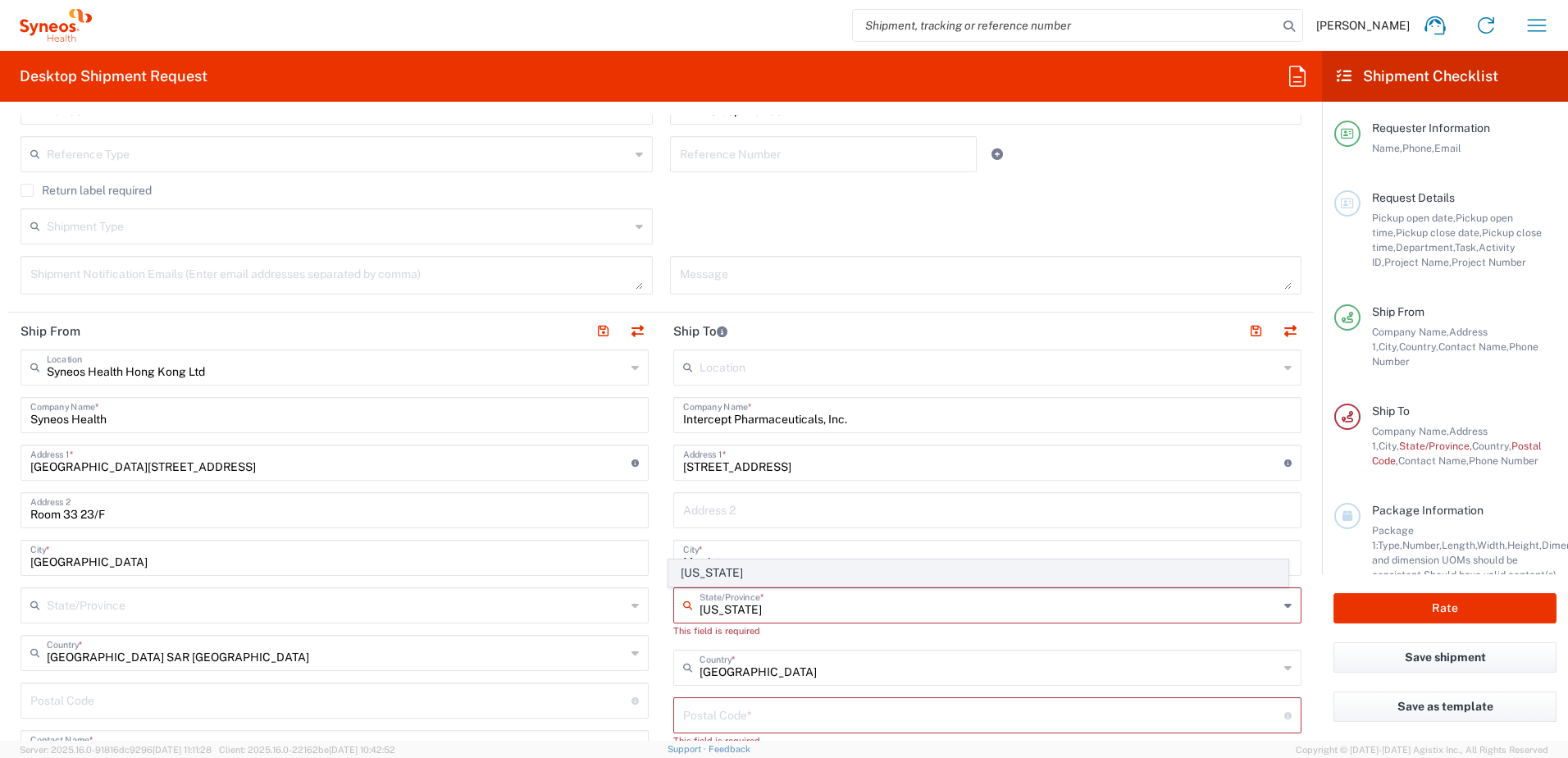
click at [712, 569] on span "New Jersey" at bounding box center [978, 572] width 619 height 25
type input "New Jersey"
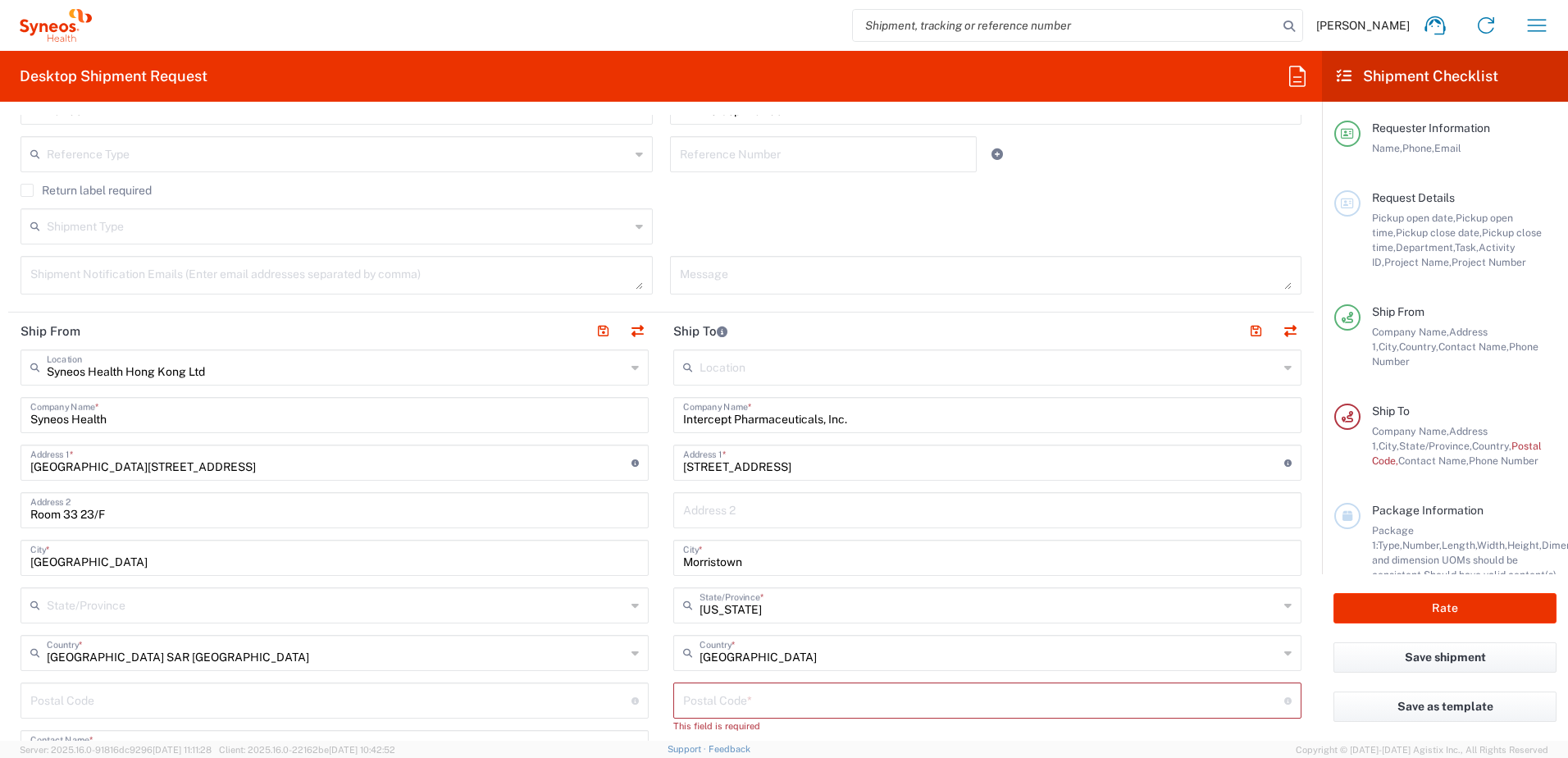
click at [737, 690] on input "undefined" at bounding box center [983, 699] width 601 height 29
paste input "07960"
click at [1304, 672] on form "Requester Information Karen Mok Name * +85237507948 Phone * karlam.mok@syneoshe…" at bounding box center [661, 428] width 1322 height 626
click at [1233, 686] on input "undefined" at bounding box center [983, 699] width 601 height 29
type input "07960"
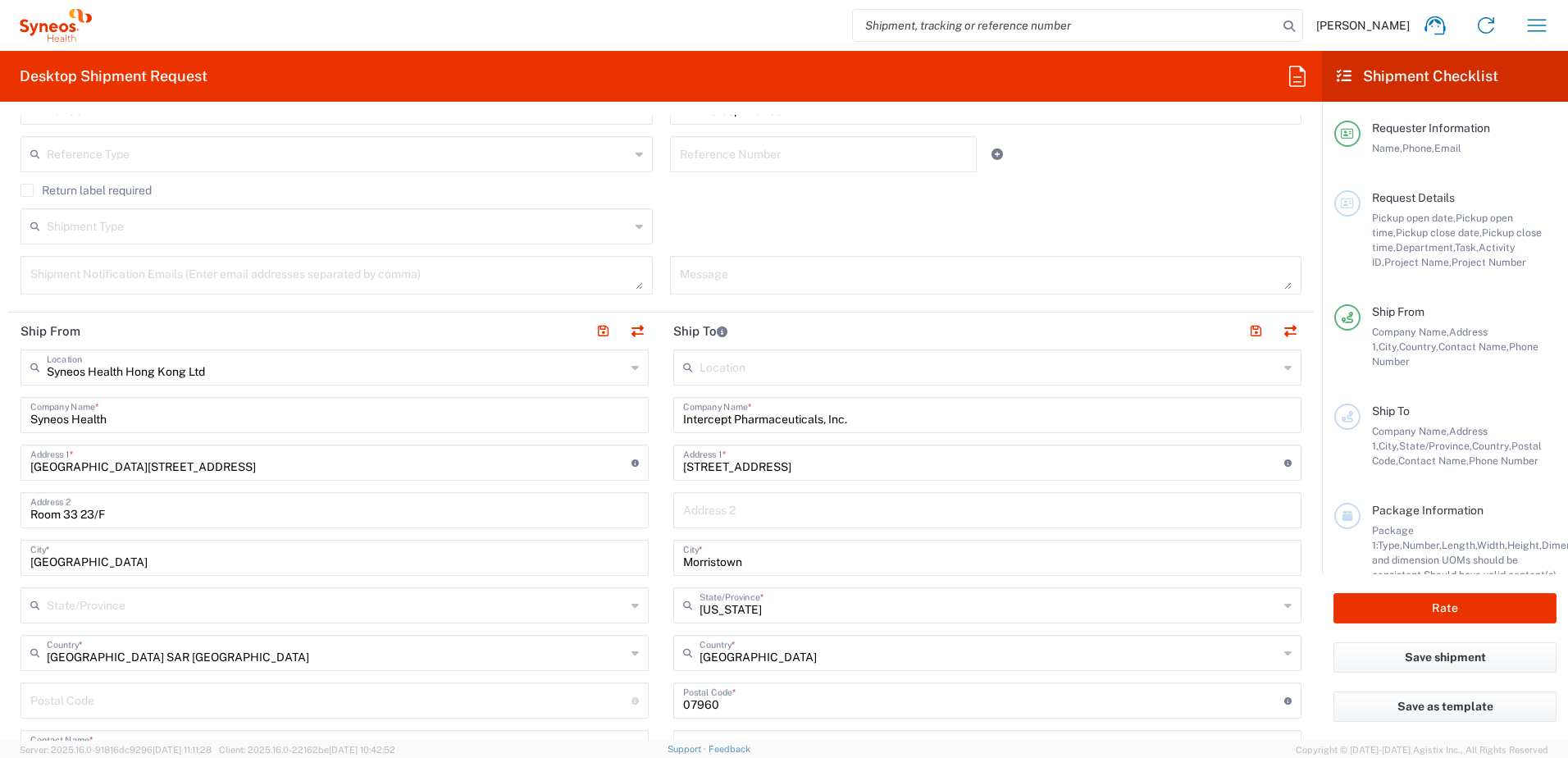
click at [1300, 675] on main "Location Addison Whitney LLC-Morrisvile NC US Barcelona-Syneos Health BioSector…" at bounding box center [987, 693] width 653 height 689
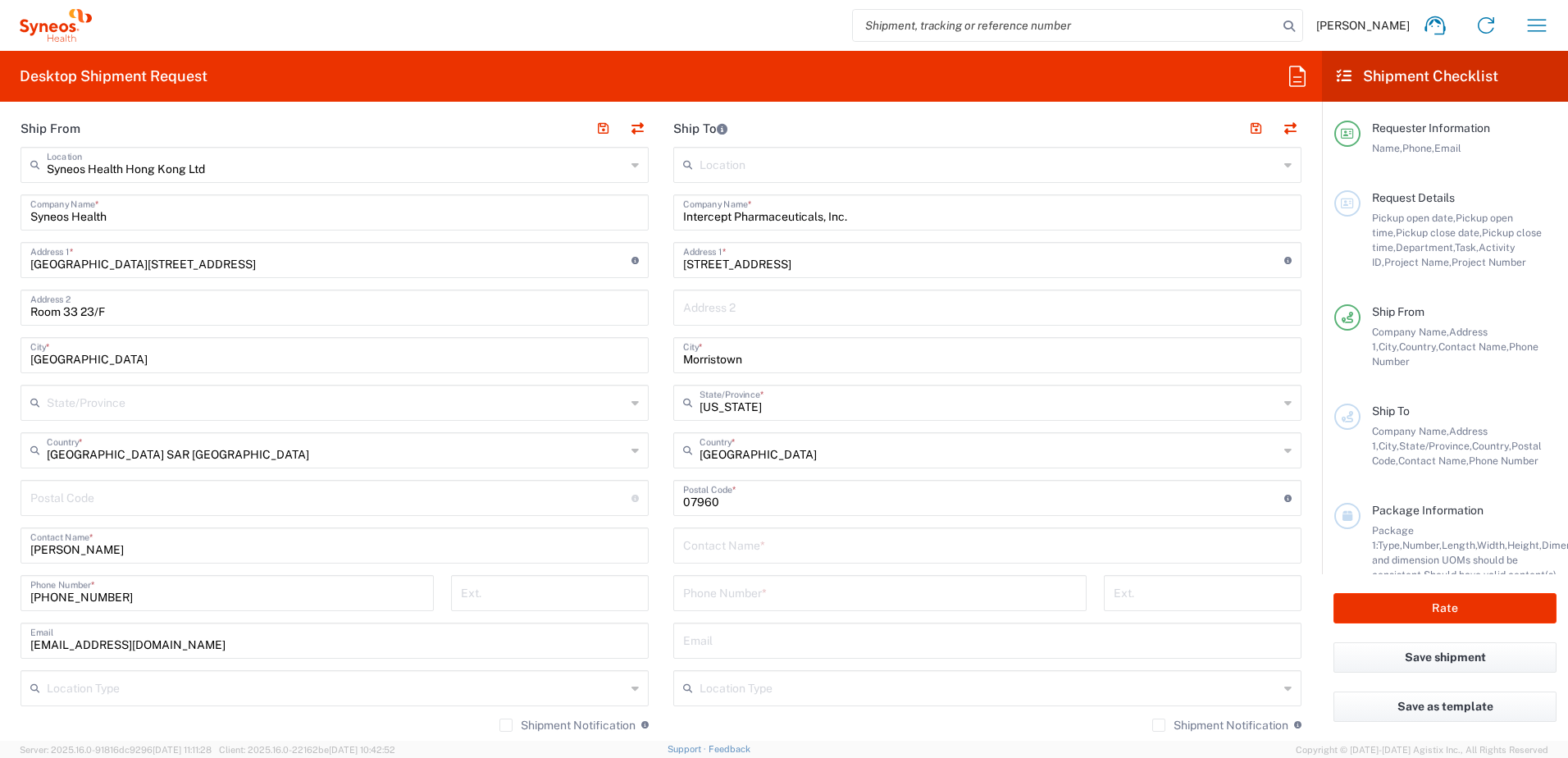
scroll to position [738, 0]
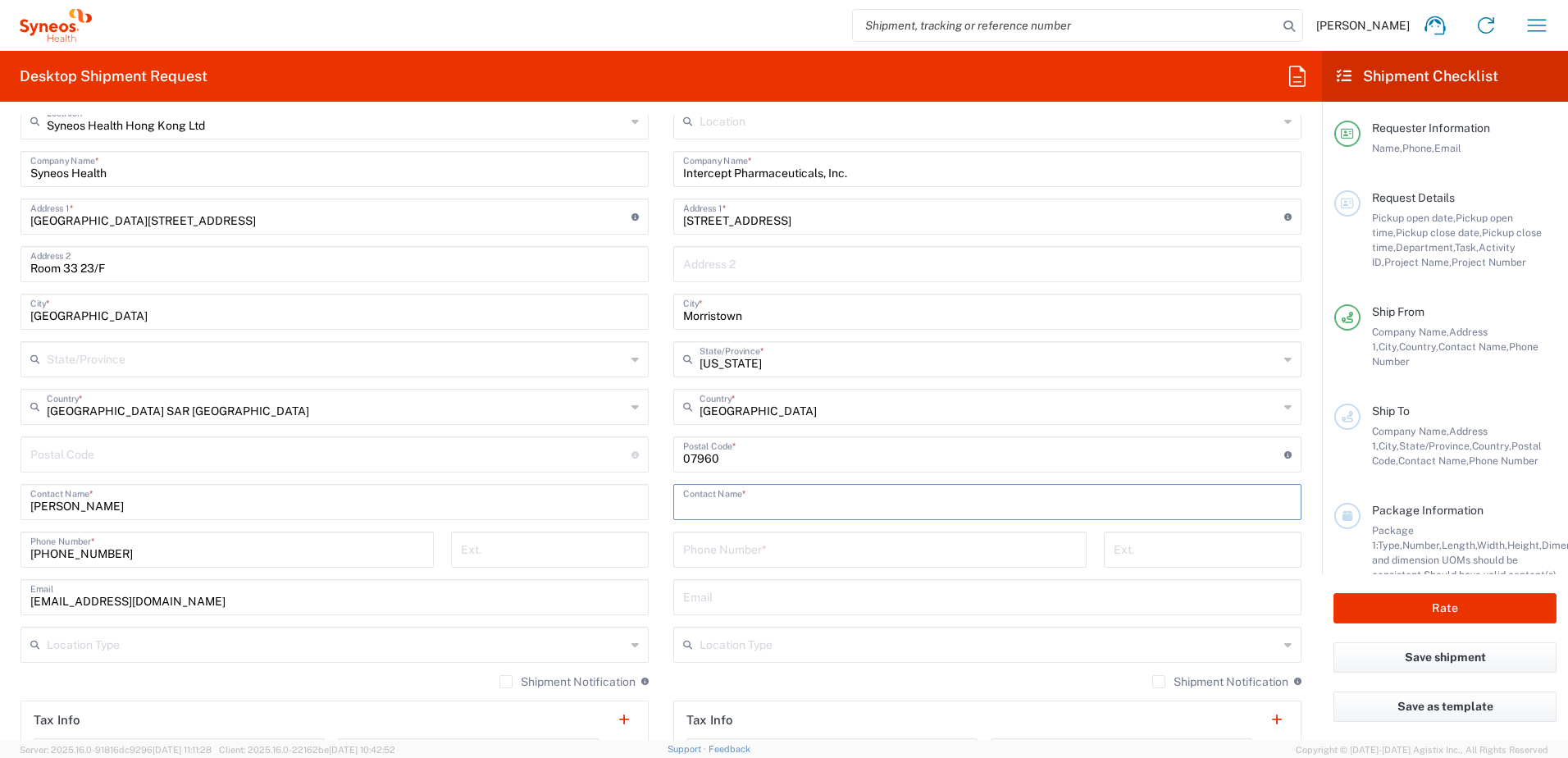
click at [765, 513] on input "text" at bounding box center [987, 500] width 608 height 29
paste input "Legal Dept"
type input "Legal Dept"
click at [780, 553] on input "tel" at bounding box center [879, 548] width 393 height 29
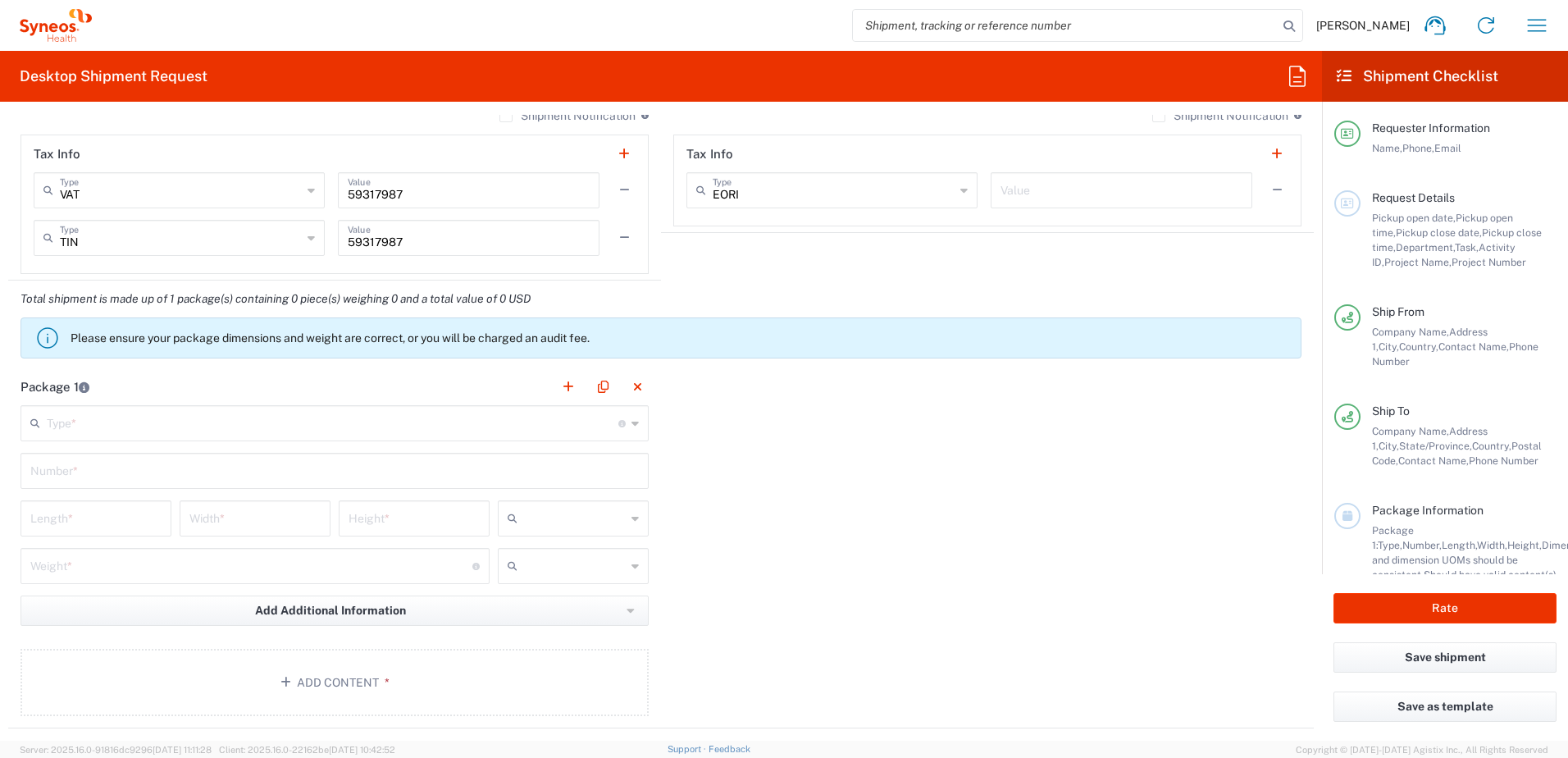
scroll to position [1311, 0]
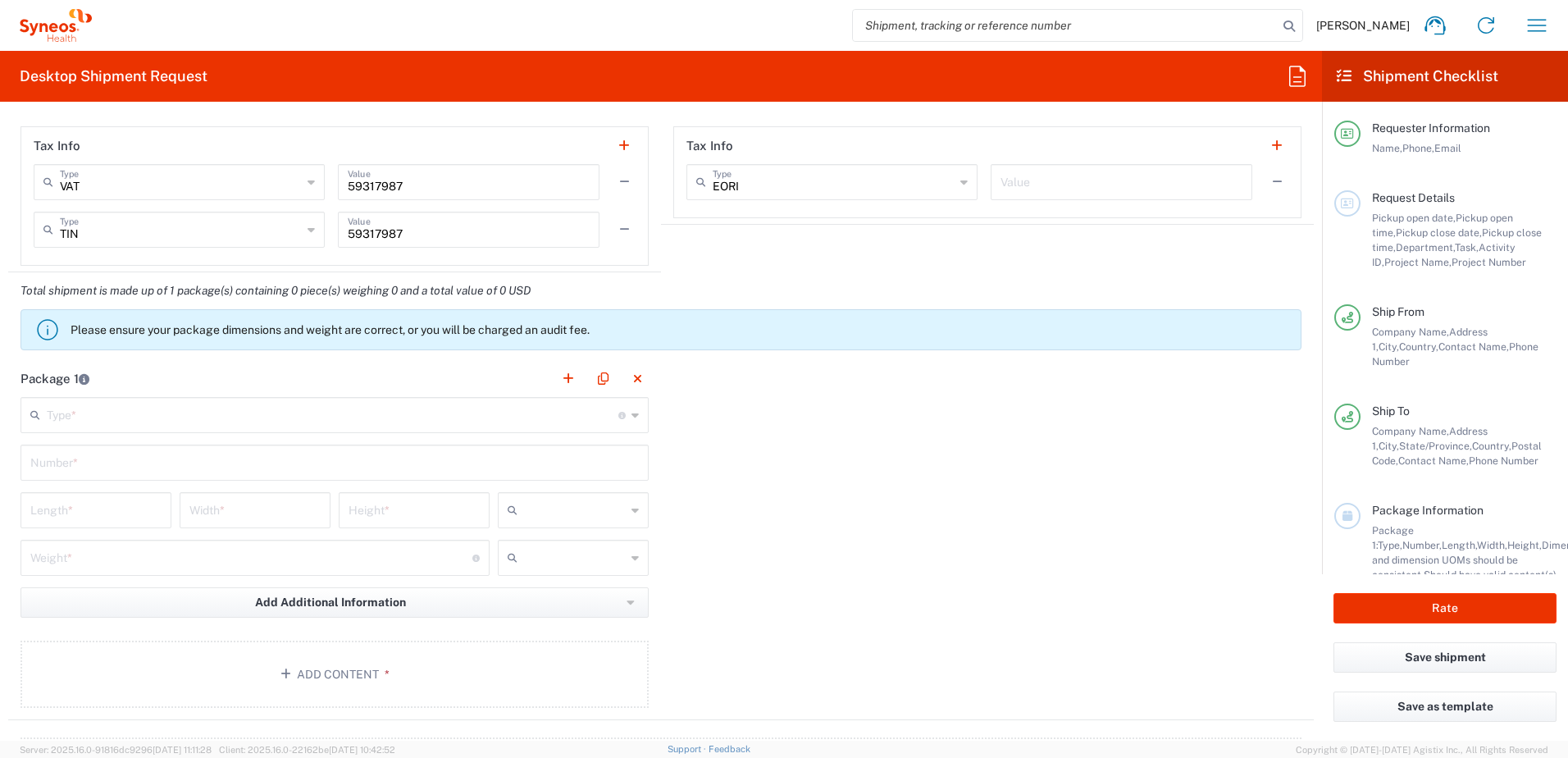
type input "+18588324534"
click at [491, 418] on input "text" at bounding box center [331, 413] width 571 height 29
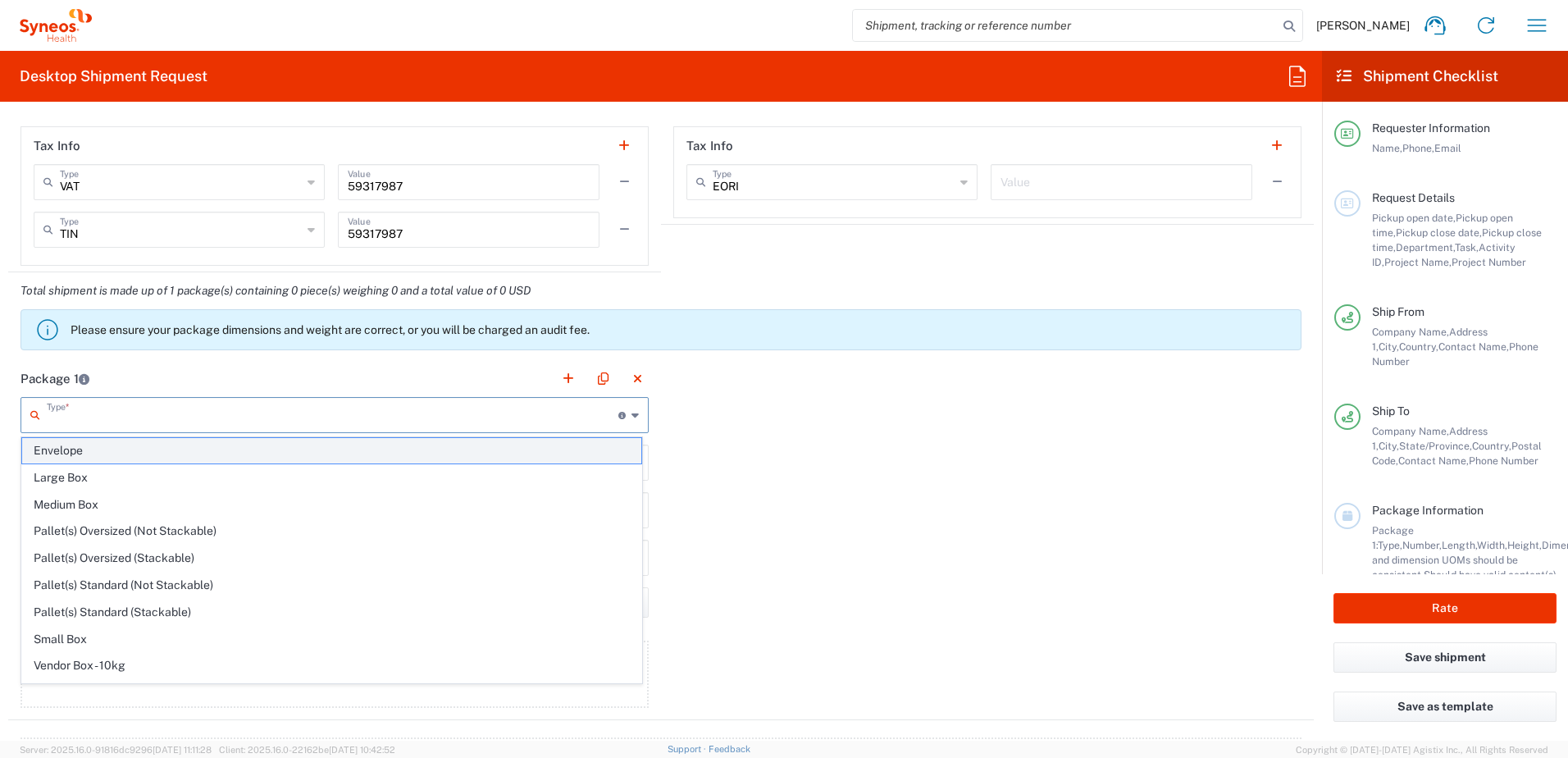
click at [114, 450] on span "Envelope" at bounding box center [331, 450] width 619 height 25
type input "Envelope"
type input "1"
type input "9.5"
type input "12.5"
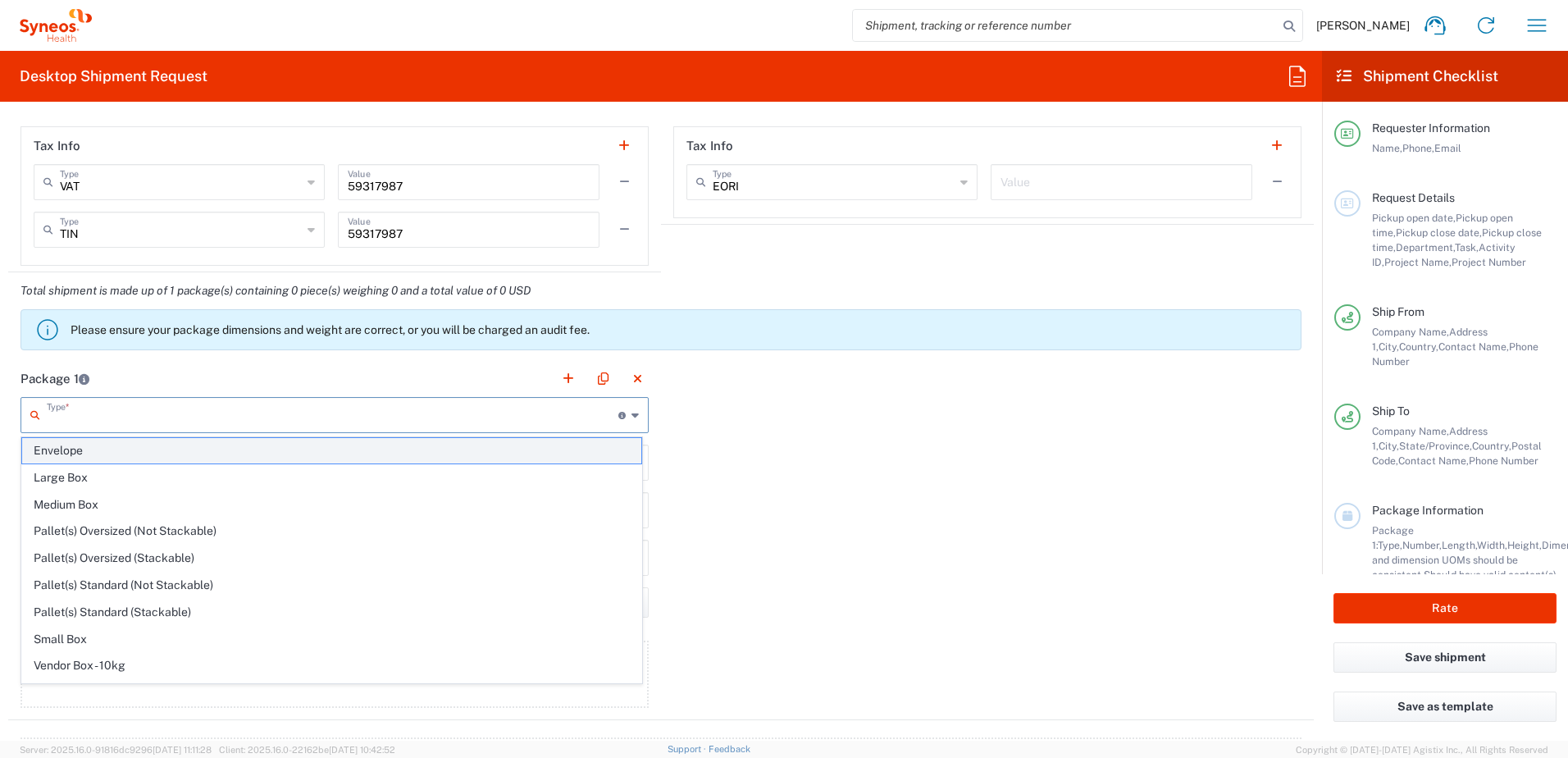
type input "0.25"
type input "in"
type input "0.45"
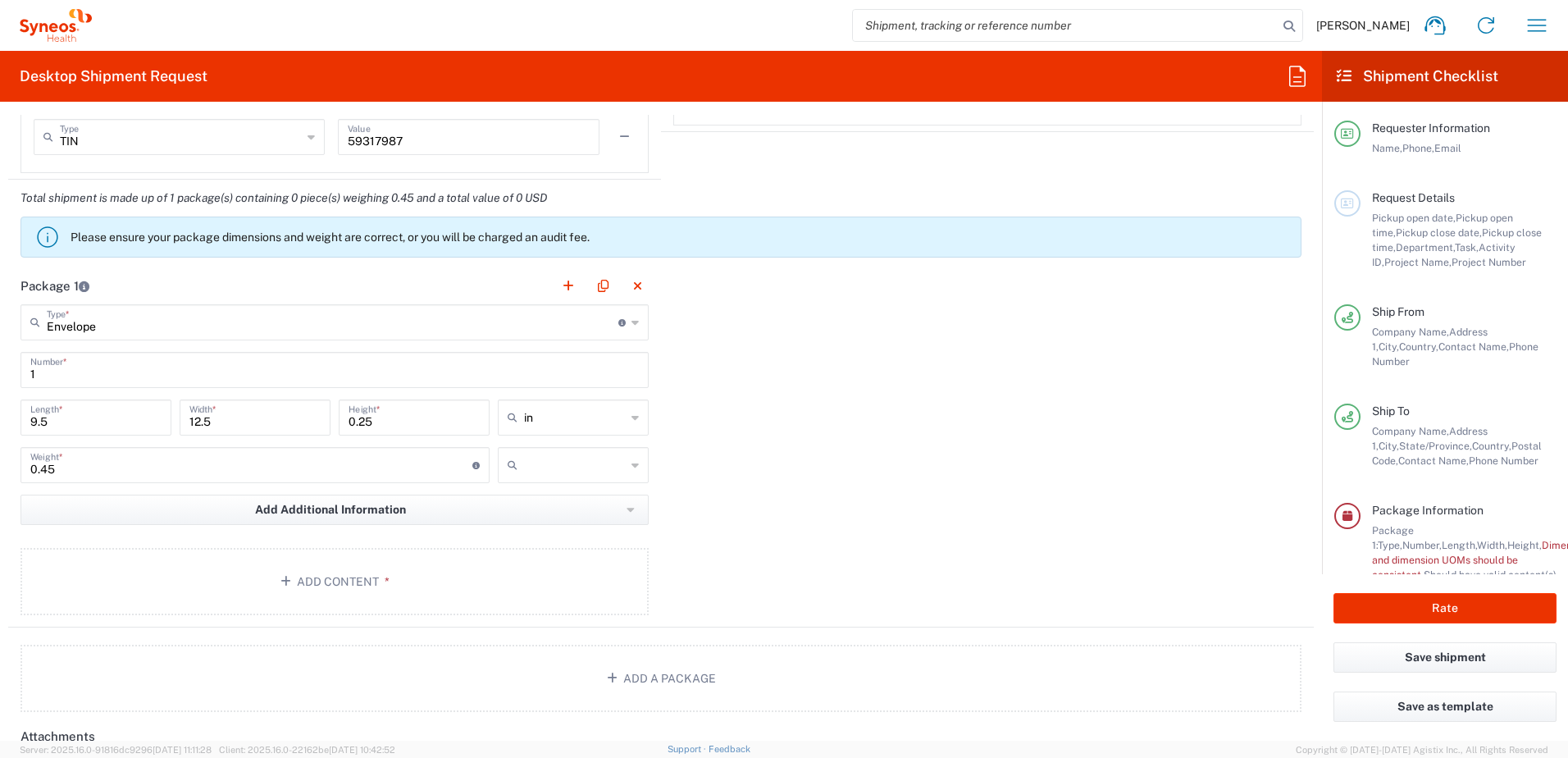
scroll to position [1558, 0]
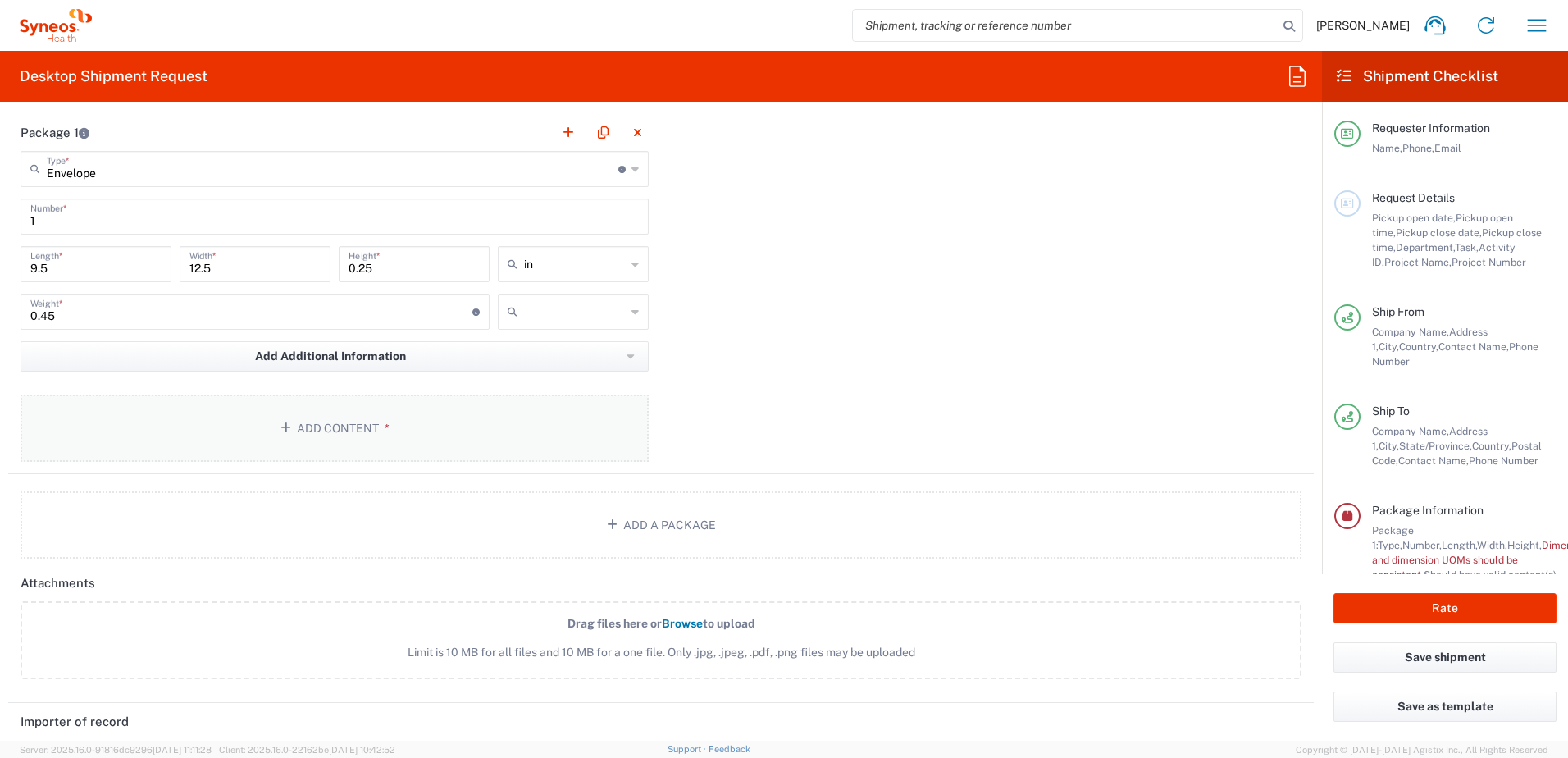
click at [392, 431] on button "Add Content *" at bounding box center [334, 428] width 628 height 68
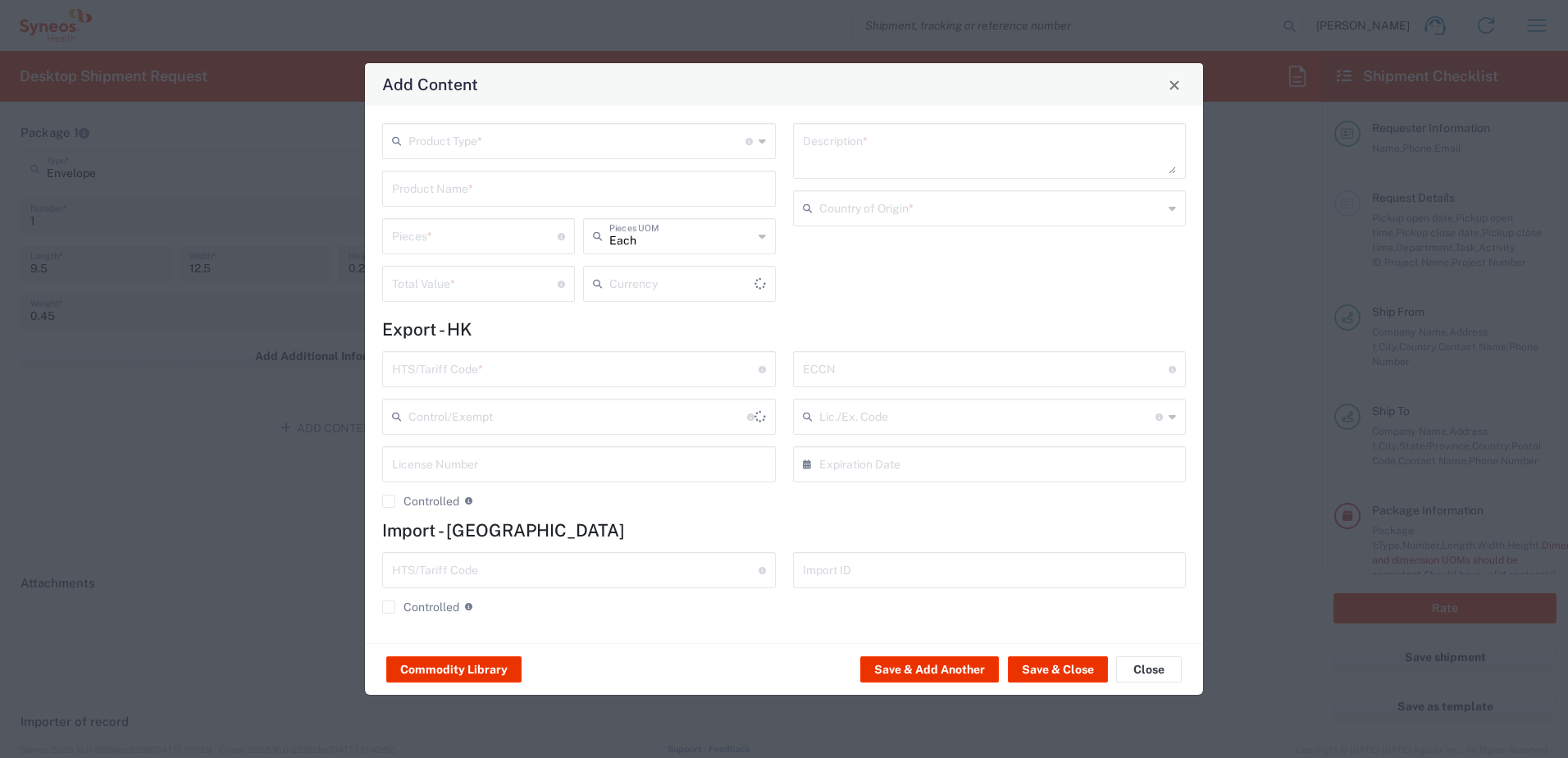
type input "US Dollar"
click at [546, 143] on input "text" at bounding box center [577, 140] width 337 height 29
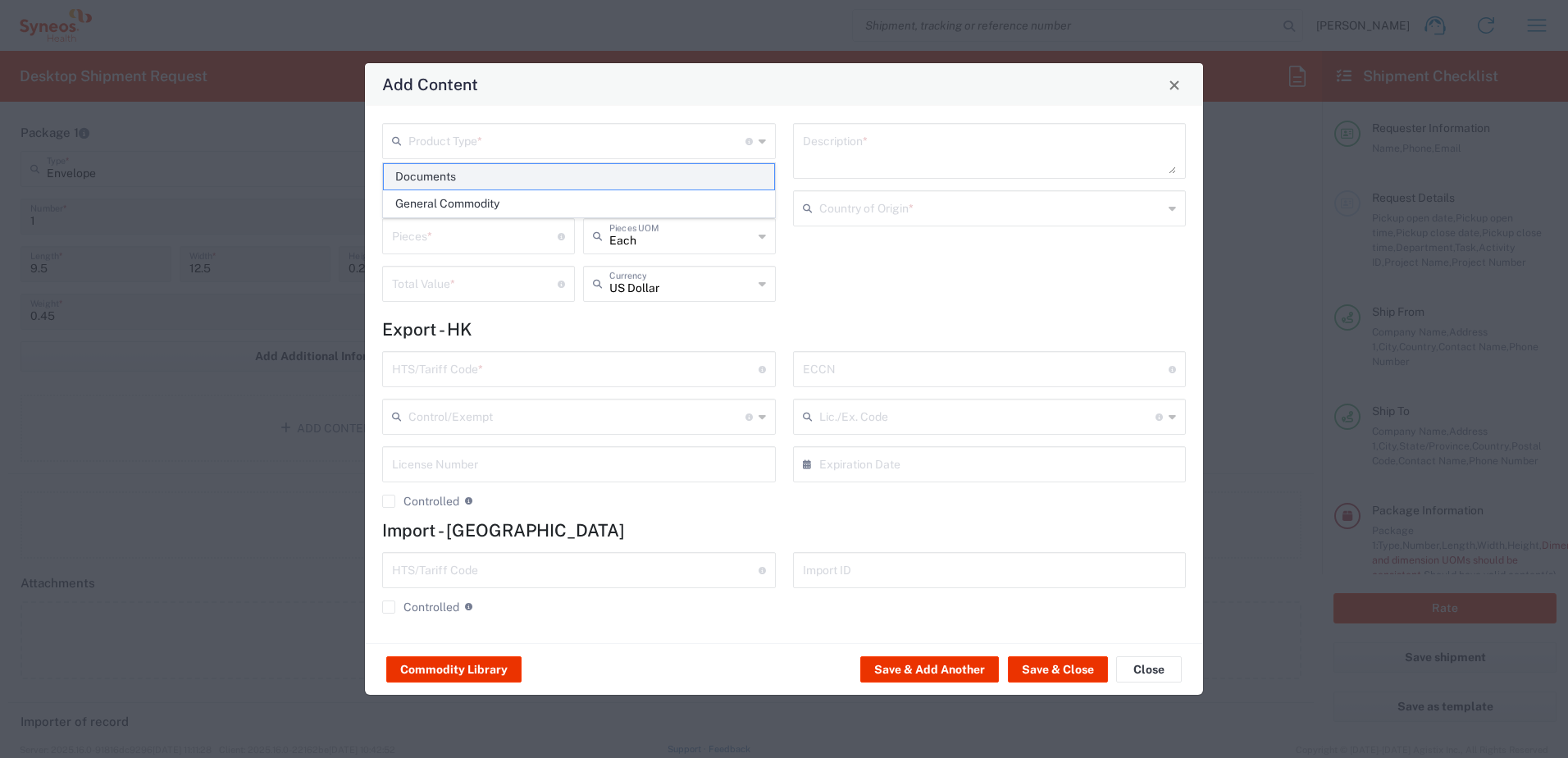
click at [542, 170] on span "Documents" at bounding box center [579, 176] width 391 height 25
type input "Documents"
type input "1"
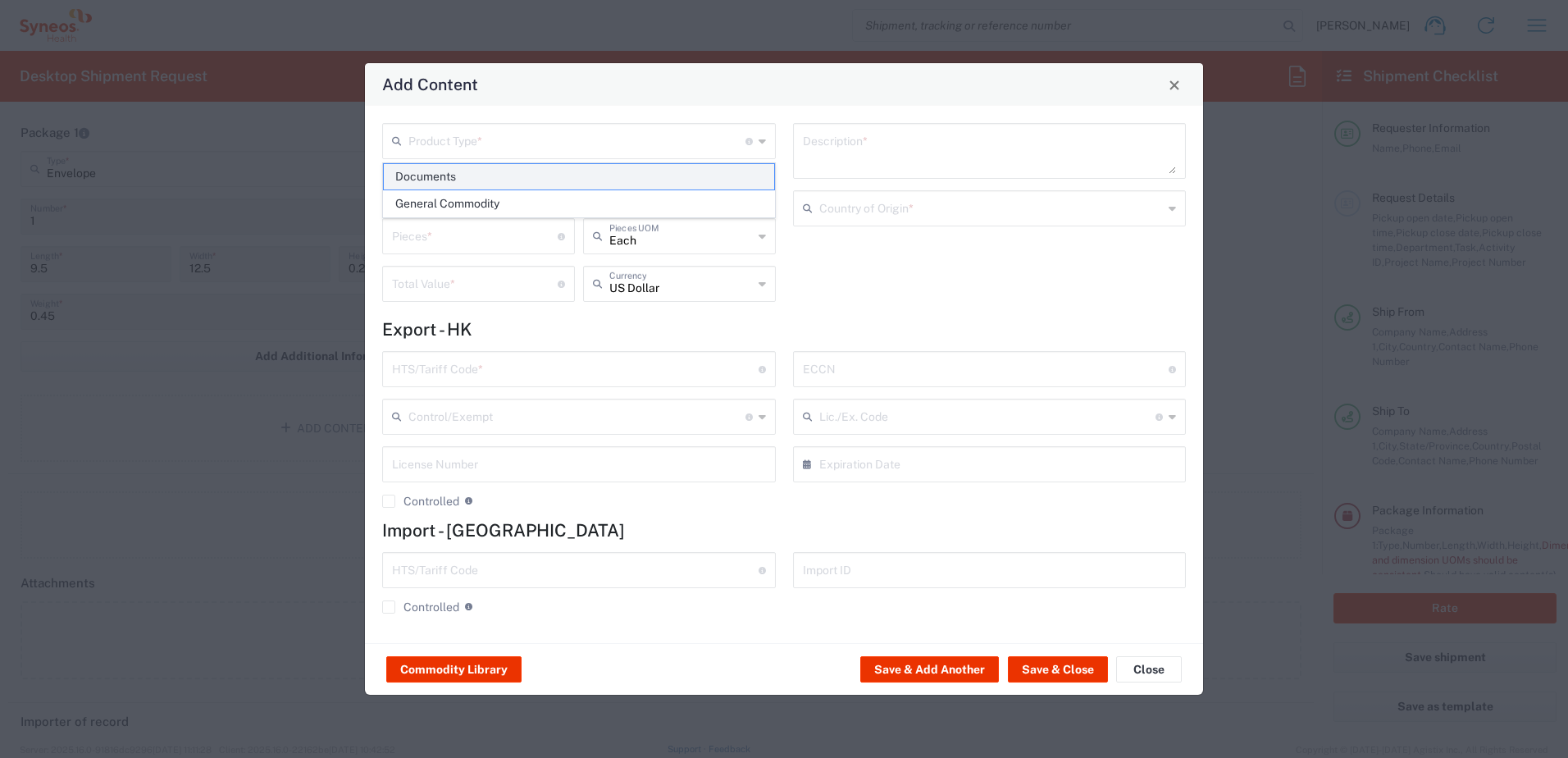
type textarea "Documents"
type input "Hong Kong SAR China"
type input "0000.00.0000"
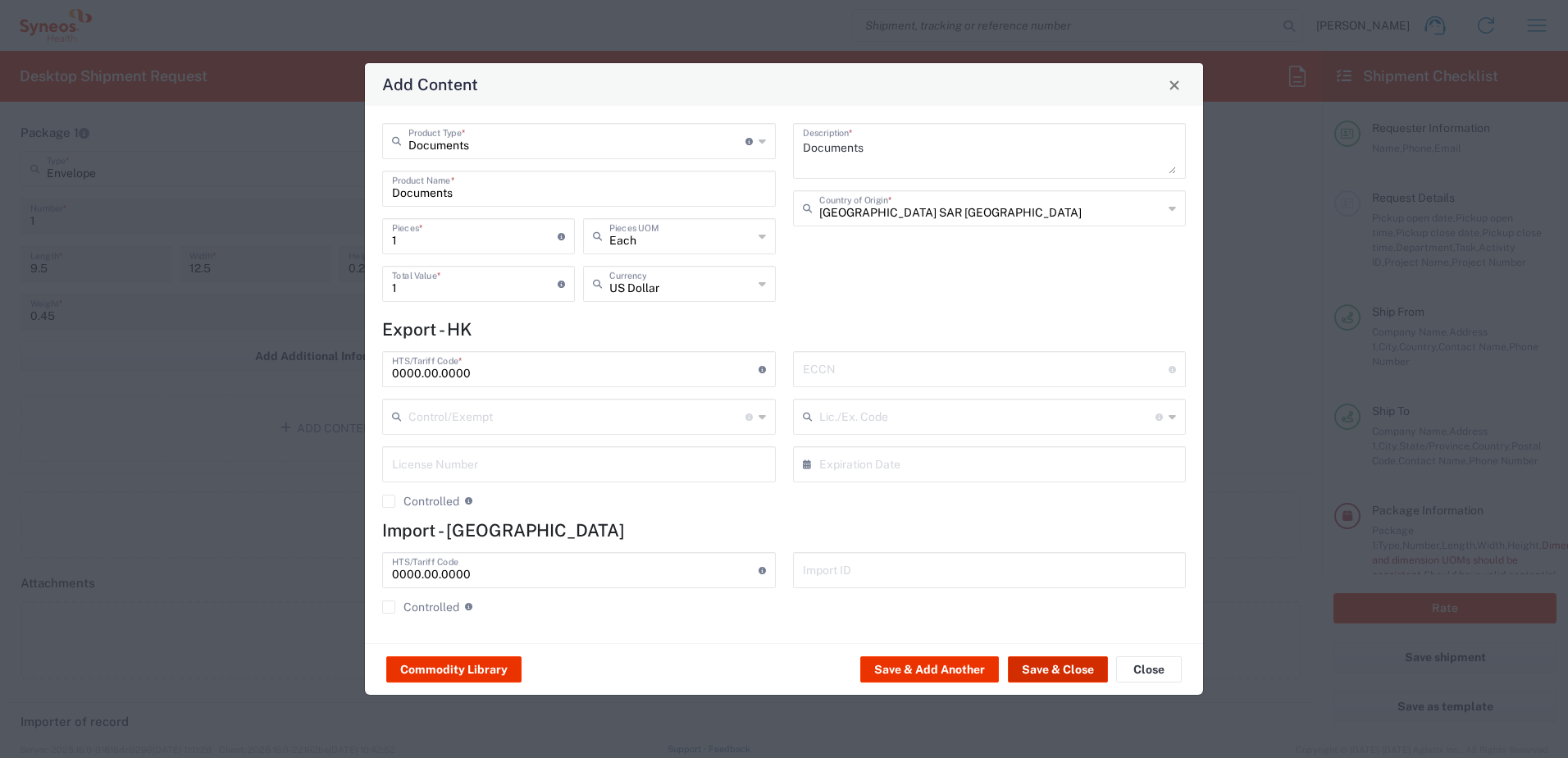
click at [1068, 670] on button "Save & Close" at bounding box center [1058, 669] width 100 height 26
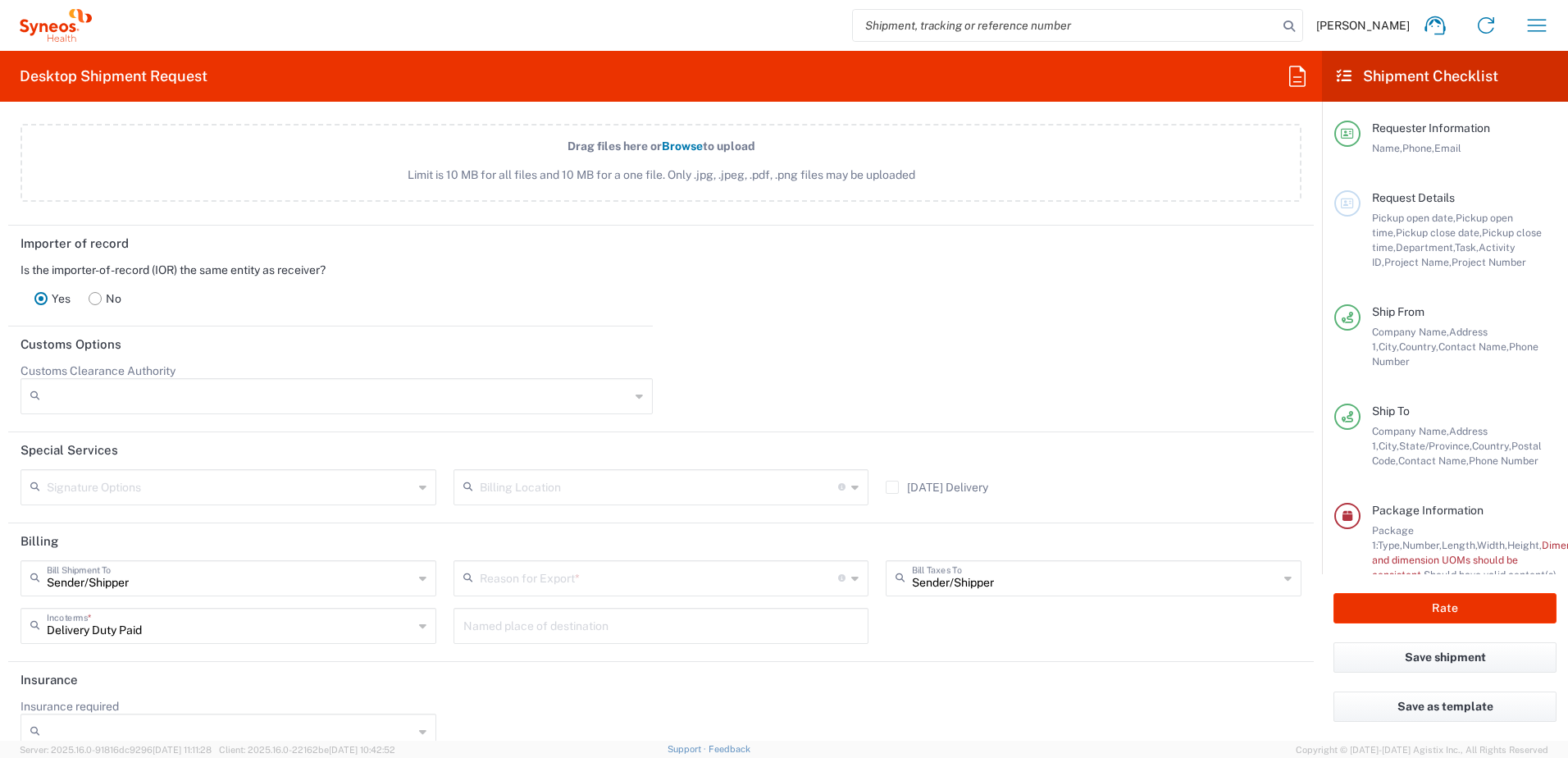
scroll to position [2159, 0]
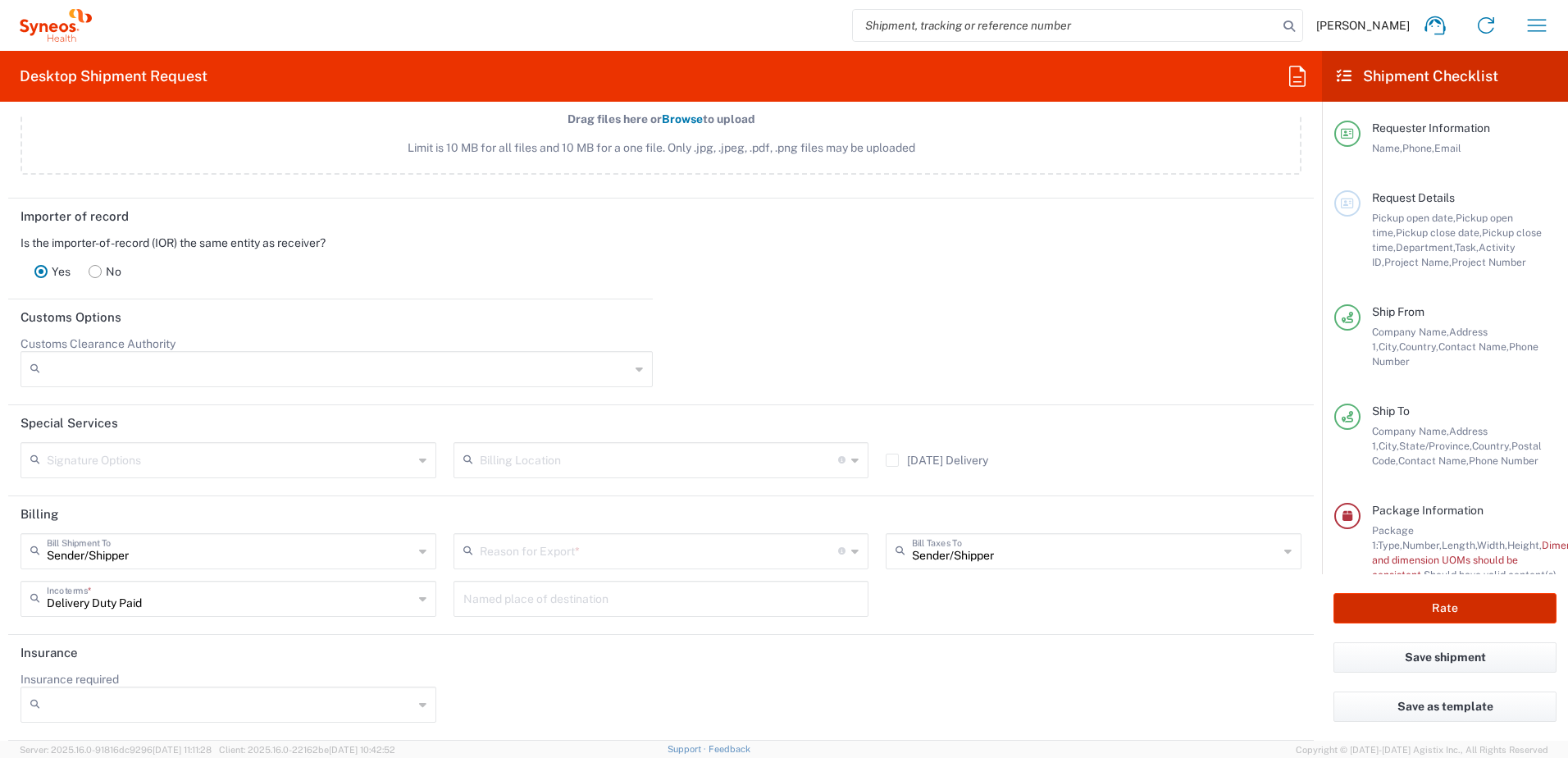
click at [1500, 605] on button "Rate" at bounding box center [1445, 608] width 223 height 31
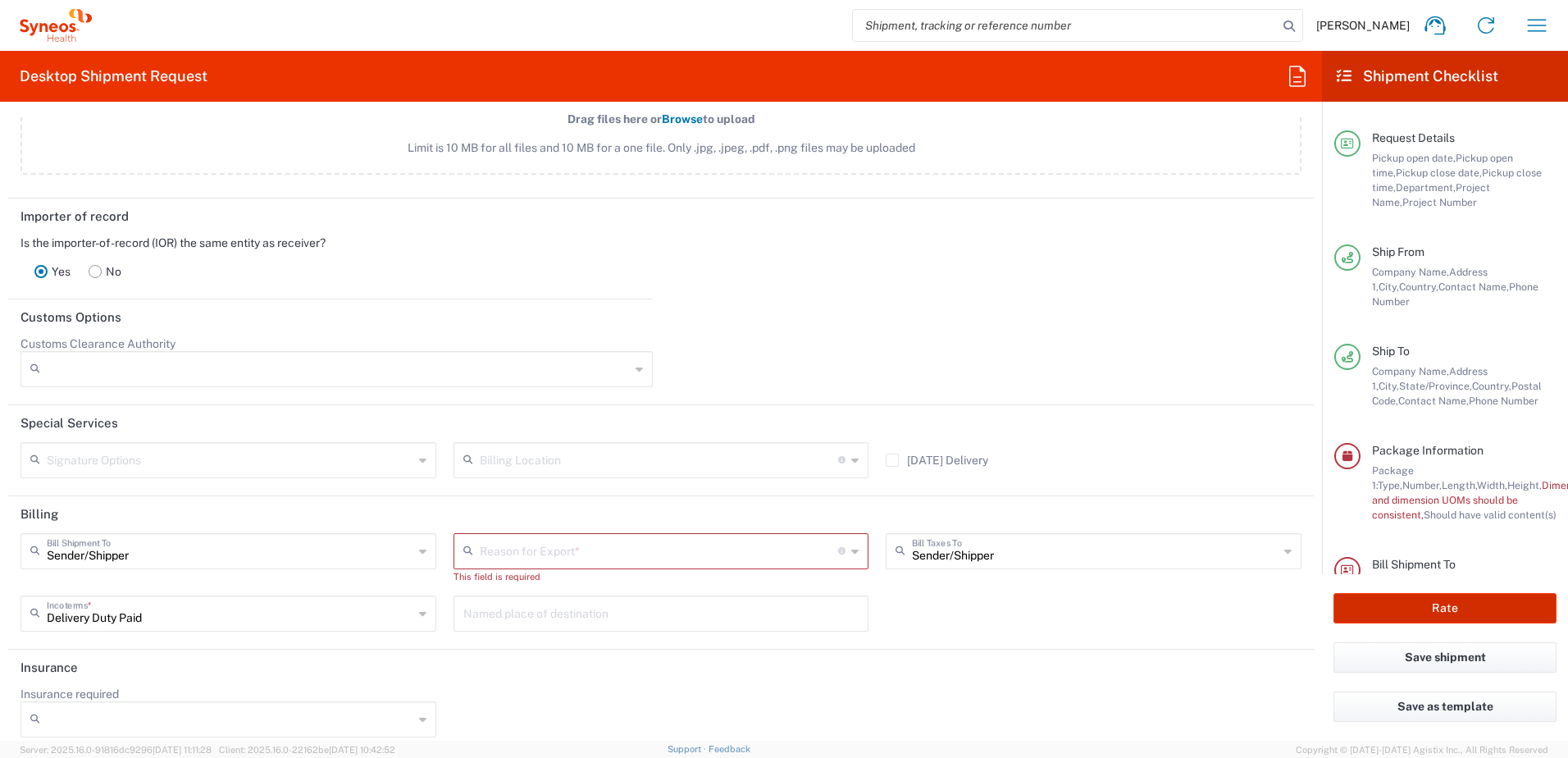
scroll to position [127, 0]
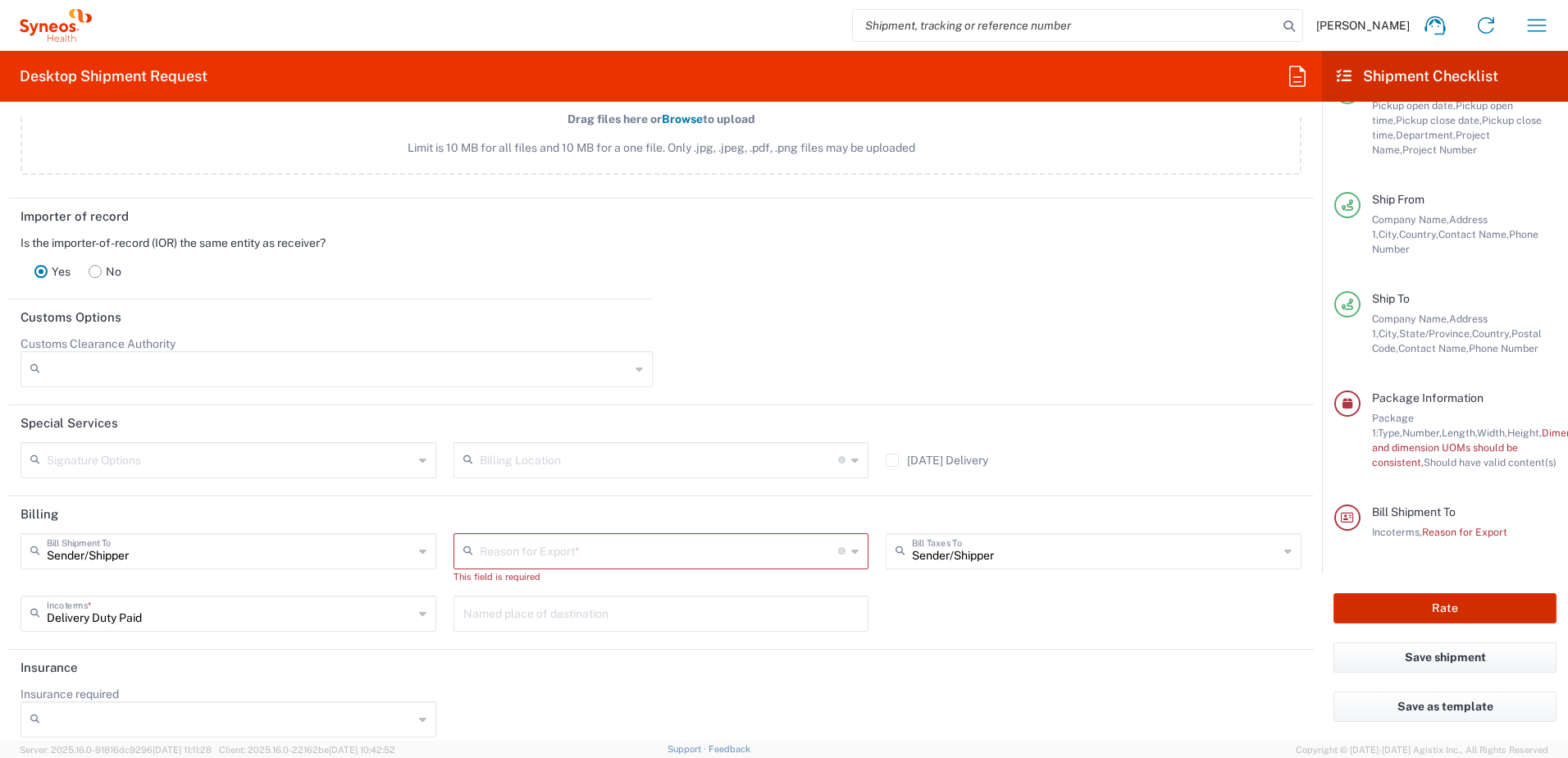
type input "Intercept 7046944"
click at [609, 542] on input "text" at bounding box center [659, 550] width 359 height 29
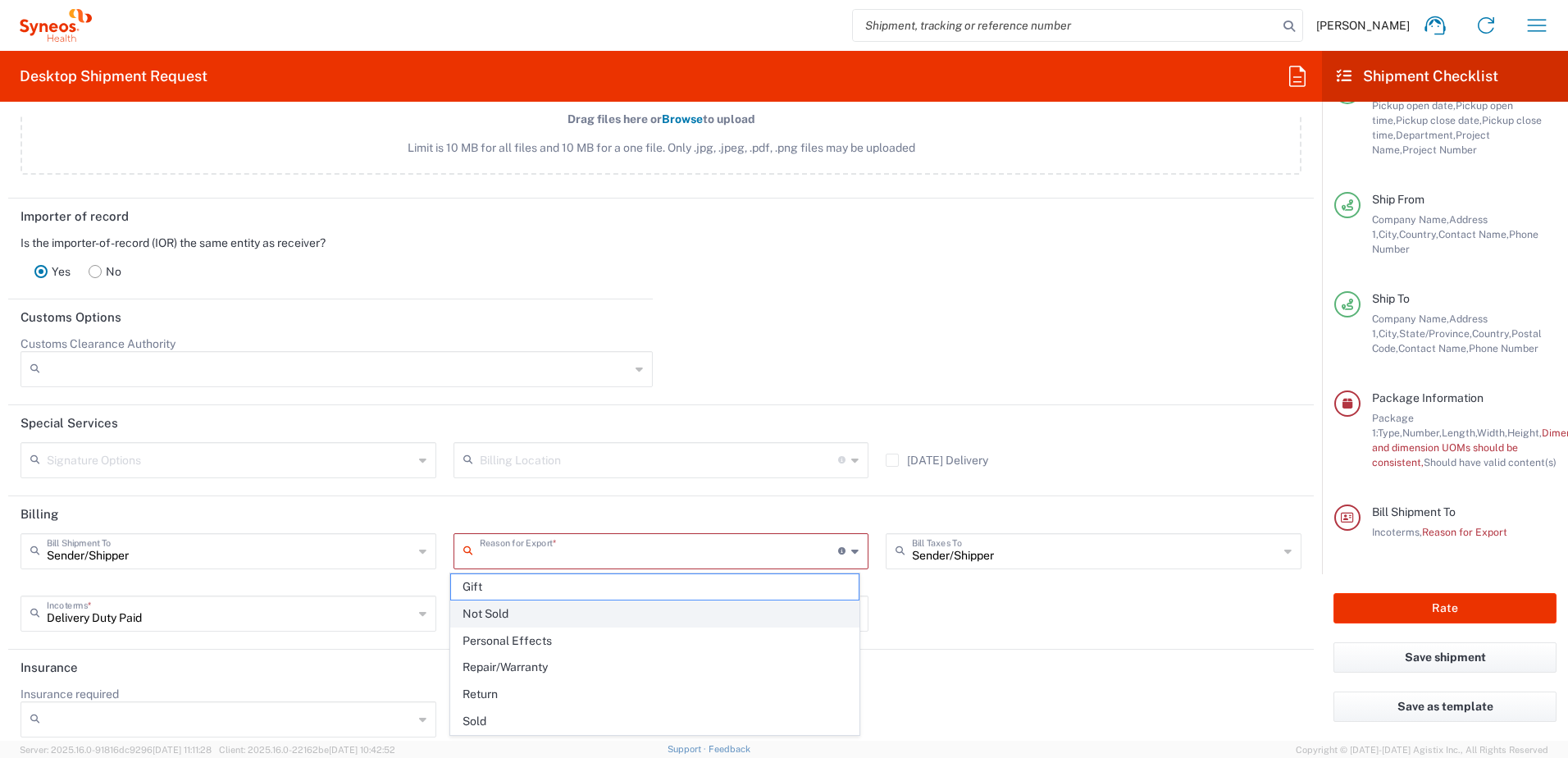
click at [590, 606] on span "Not Sold" at bounding box center [654, 613] width 408 height 25
type input "Not Sold"
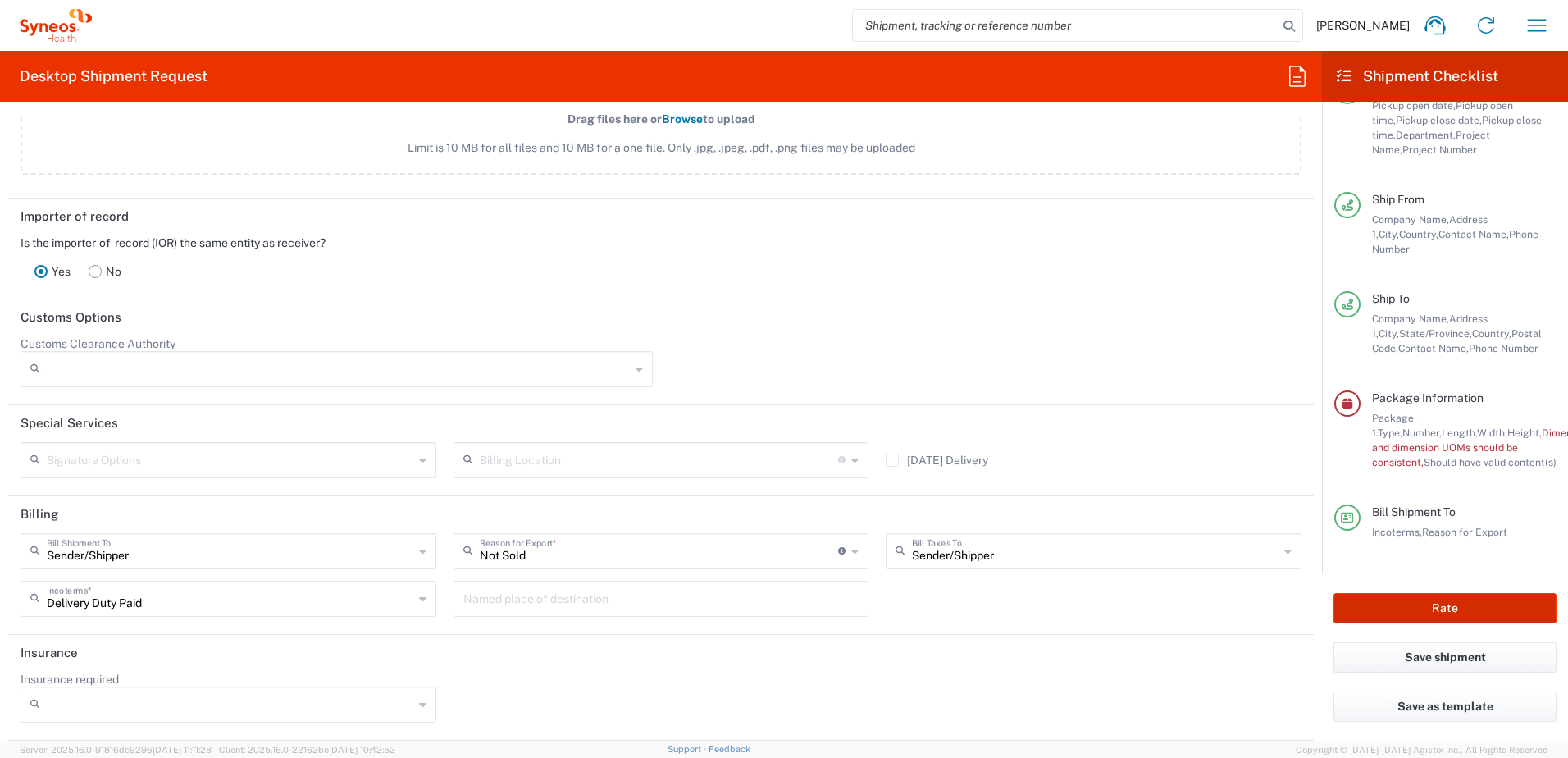
click at [1457, 603] on button "Rate" at bounding box center [1445, 608] width 223 height 31
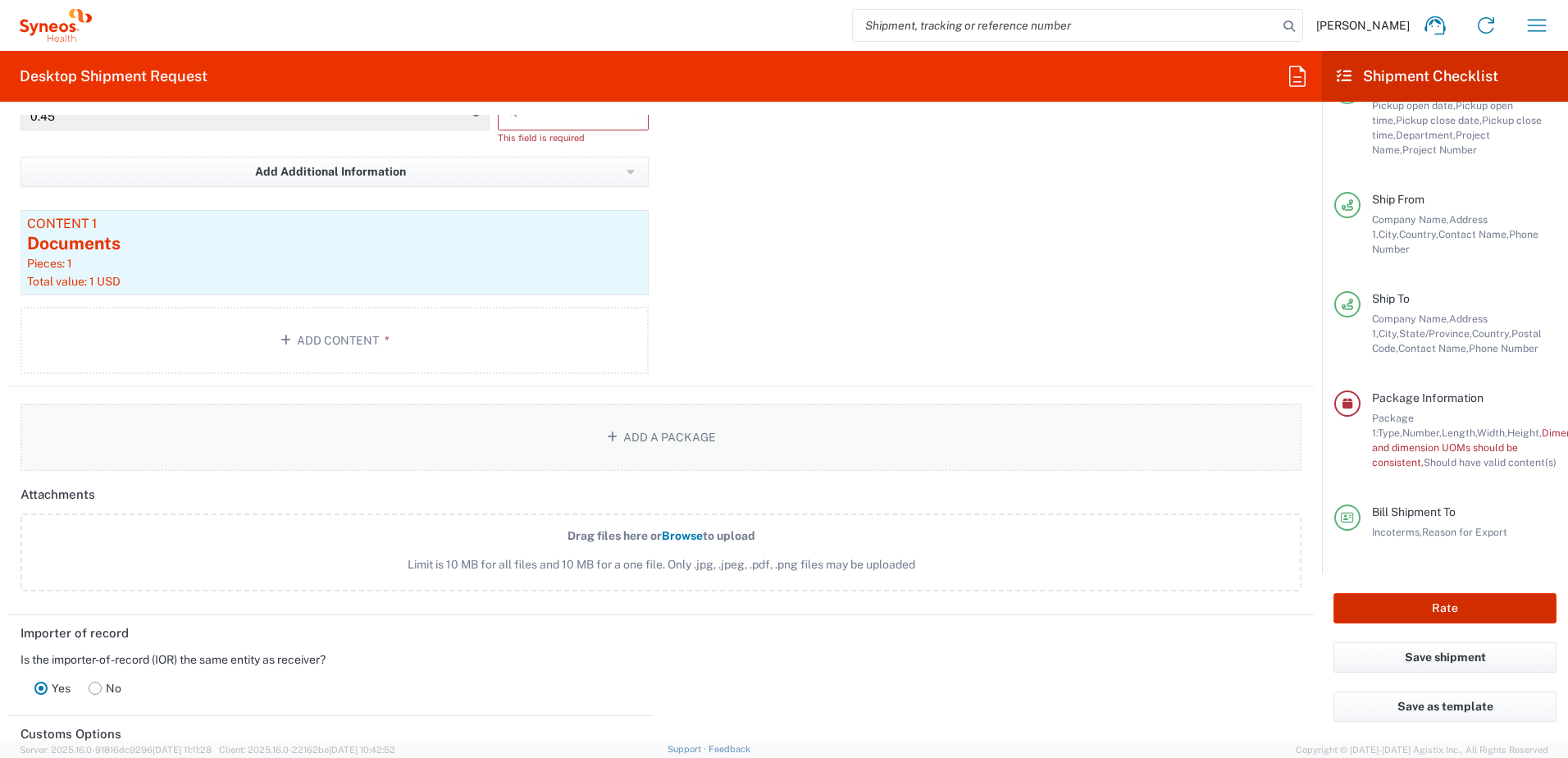
scroll to position [1682, 0]
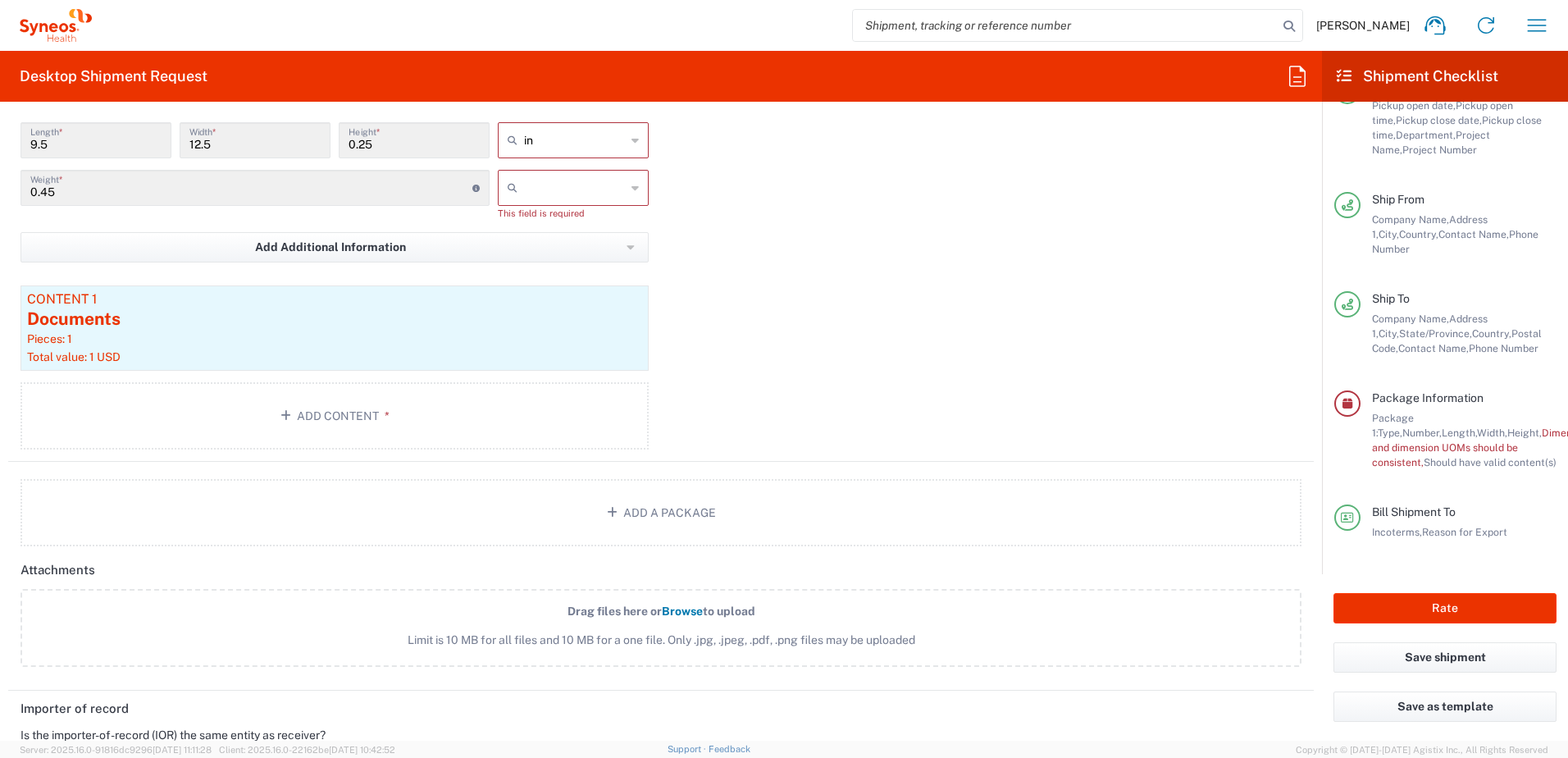
click at [557, 125] on div "in" at bounding box center [573, 140] width 151 height 36
click at [832, 174] on div "Package 1 Envelope Type * Material used to package goods Envelope Large Box Med…" at bounding box center [661, 225] width 1305 height 471
type input "in"
click at [612, 191] on input "text" at bounding box center [575, 188] width 102 height 26
click at [604, 221] on span "kgs" at bounding box center [567, 223] width 146 height 25
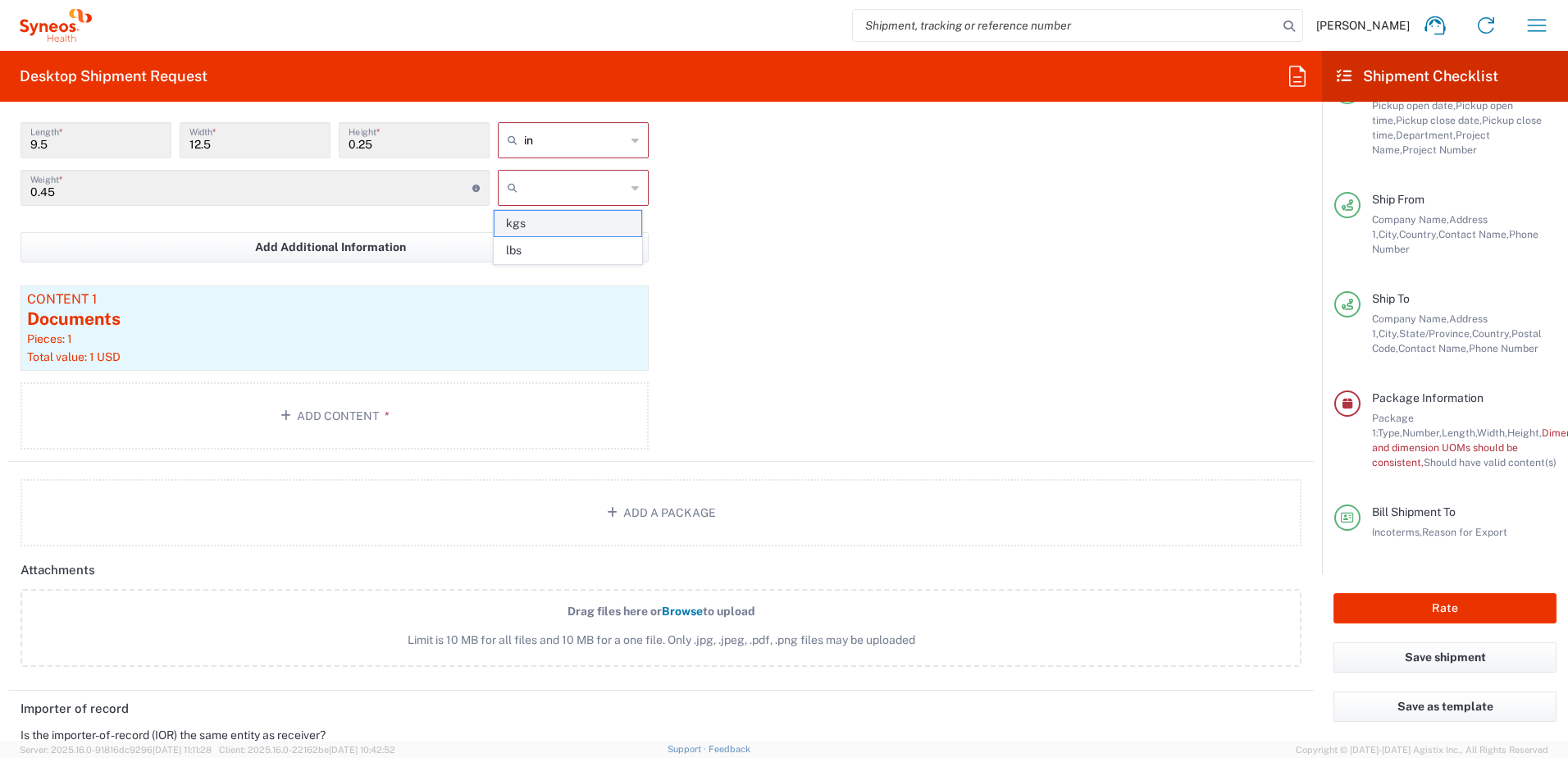
type input "kgs"
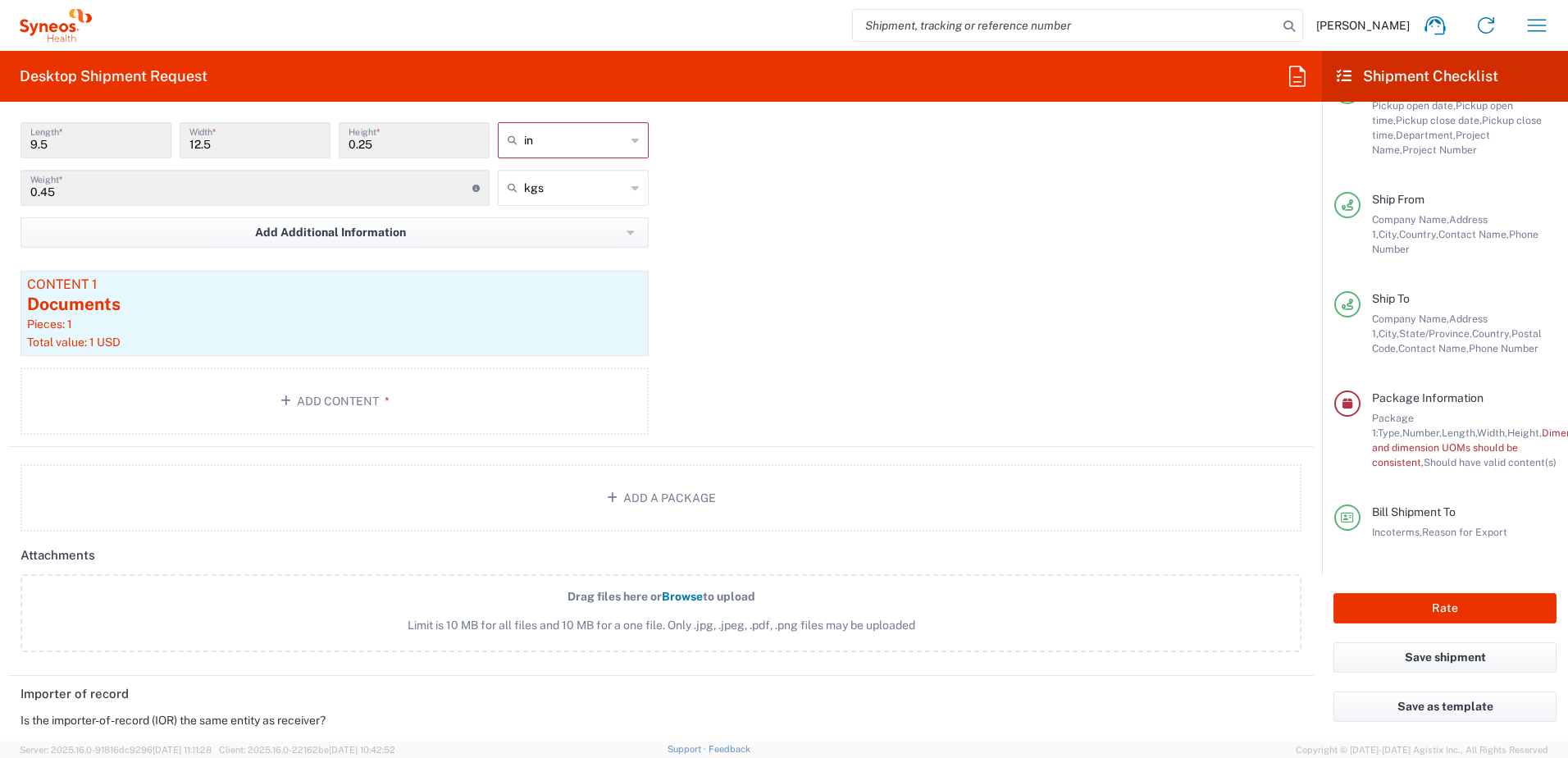
click at [1078, 356] on div "Package 1 Envelope Type * Material used to package goods Envelope Large Box Med…" at bounding box center [661, 217] width 1305 height 456
click at [1528, 615] on button "Rate" at bounding box center [1445, 608] width 223 height 31
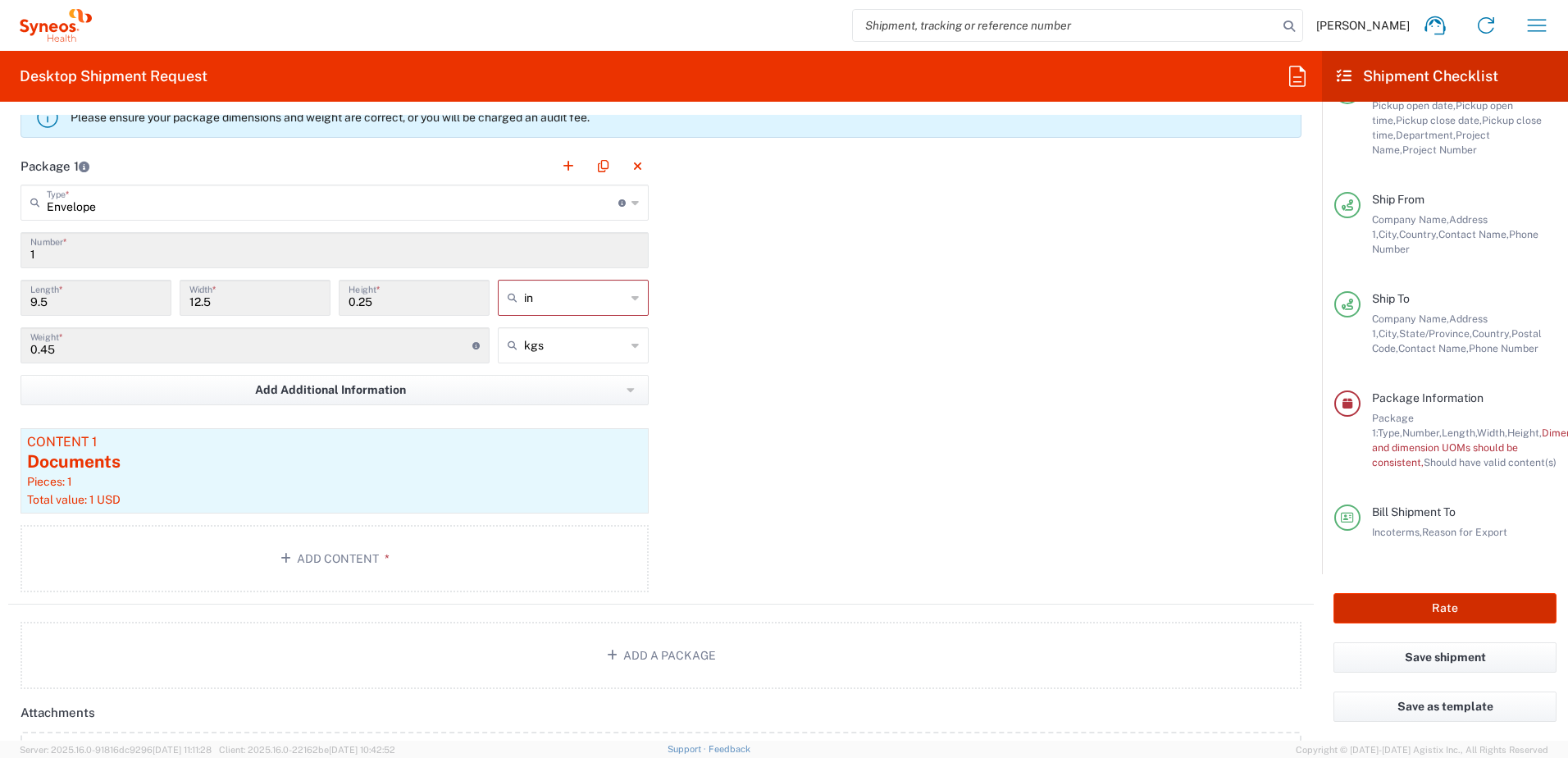
scroll to position [1518, 0]
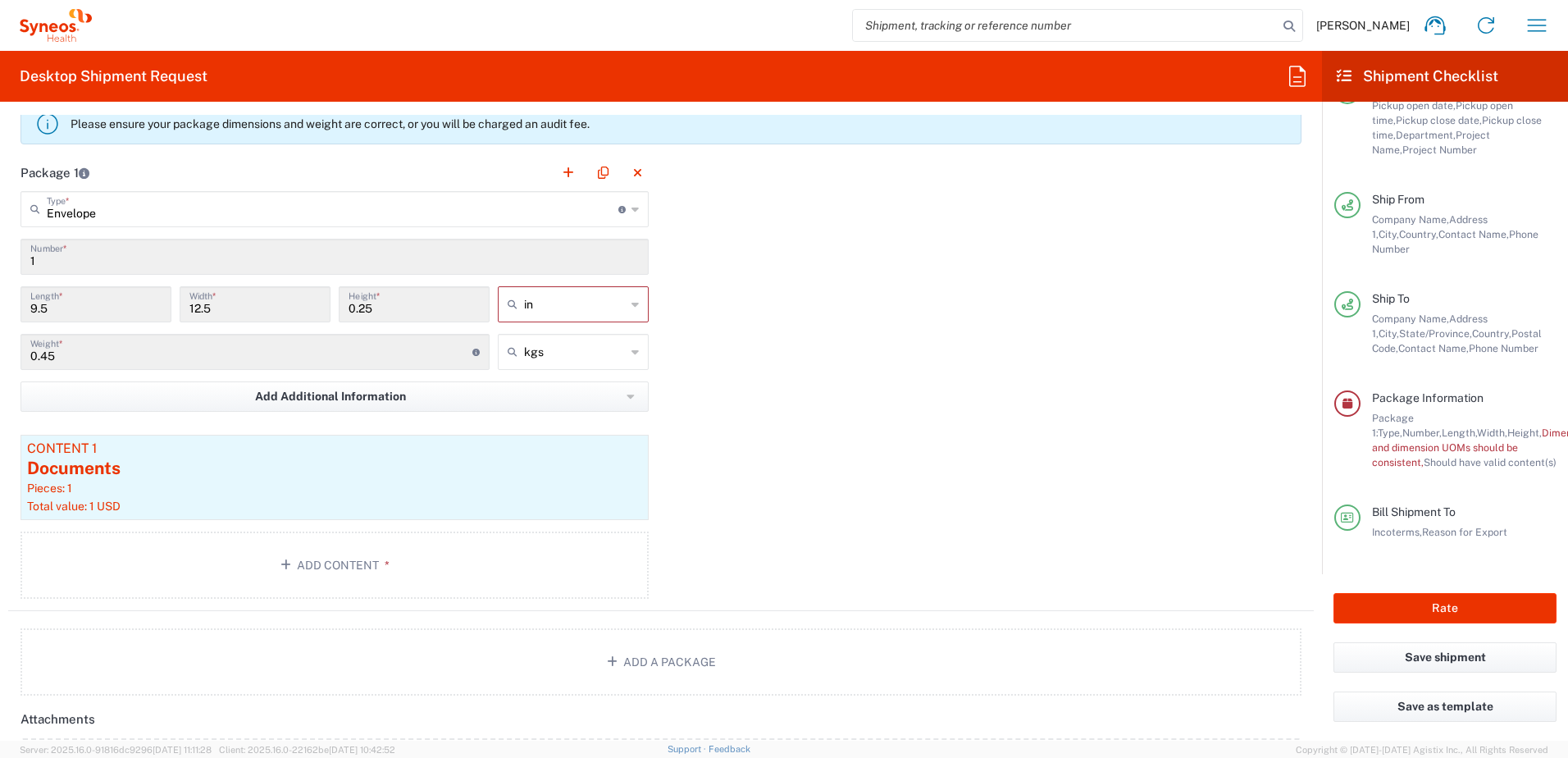
click at [596, 306] on input "in" at bounding box center [575, 304] width 102 height 26
click at [589, 342] on span "in" at bounding box center [567, 339] width 146 height 25
click at [603, 308] on input "text" at bounding box center [575, 304] width 102 height 26
click at [601, 348] on span "cm" at bounding box center [567, 339] width 146 height 25
type input "24.13"
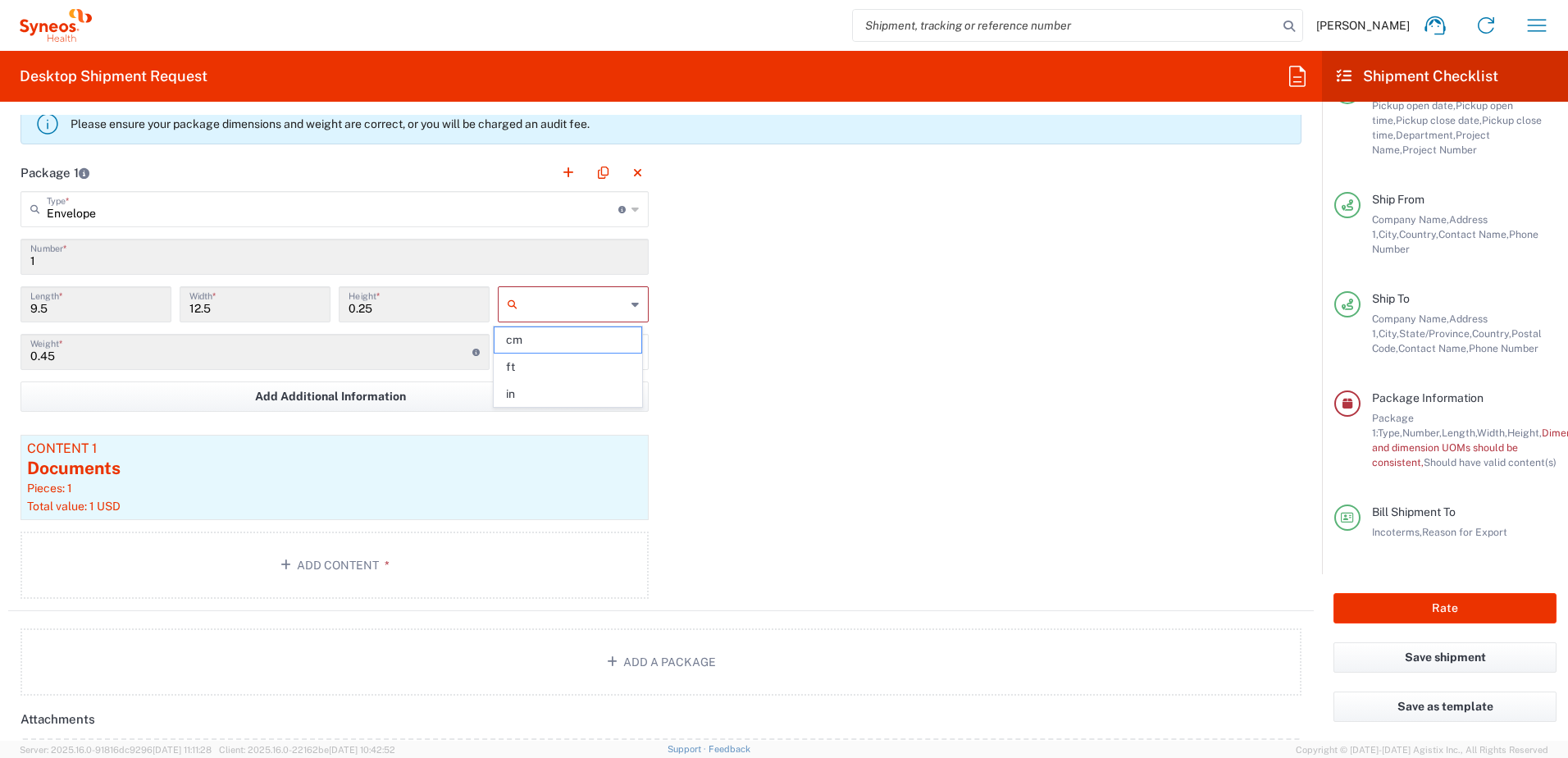
type input "31.75"
type input "0.64"
type input "cm"
click at [1522, 618] on button "Rate" at bounding box center [1445, 608] width 223 height 31
click at [1375, 605] on button "Rate" at bounding box center [1445, 608] width 223 height 31
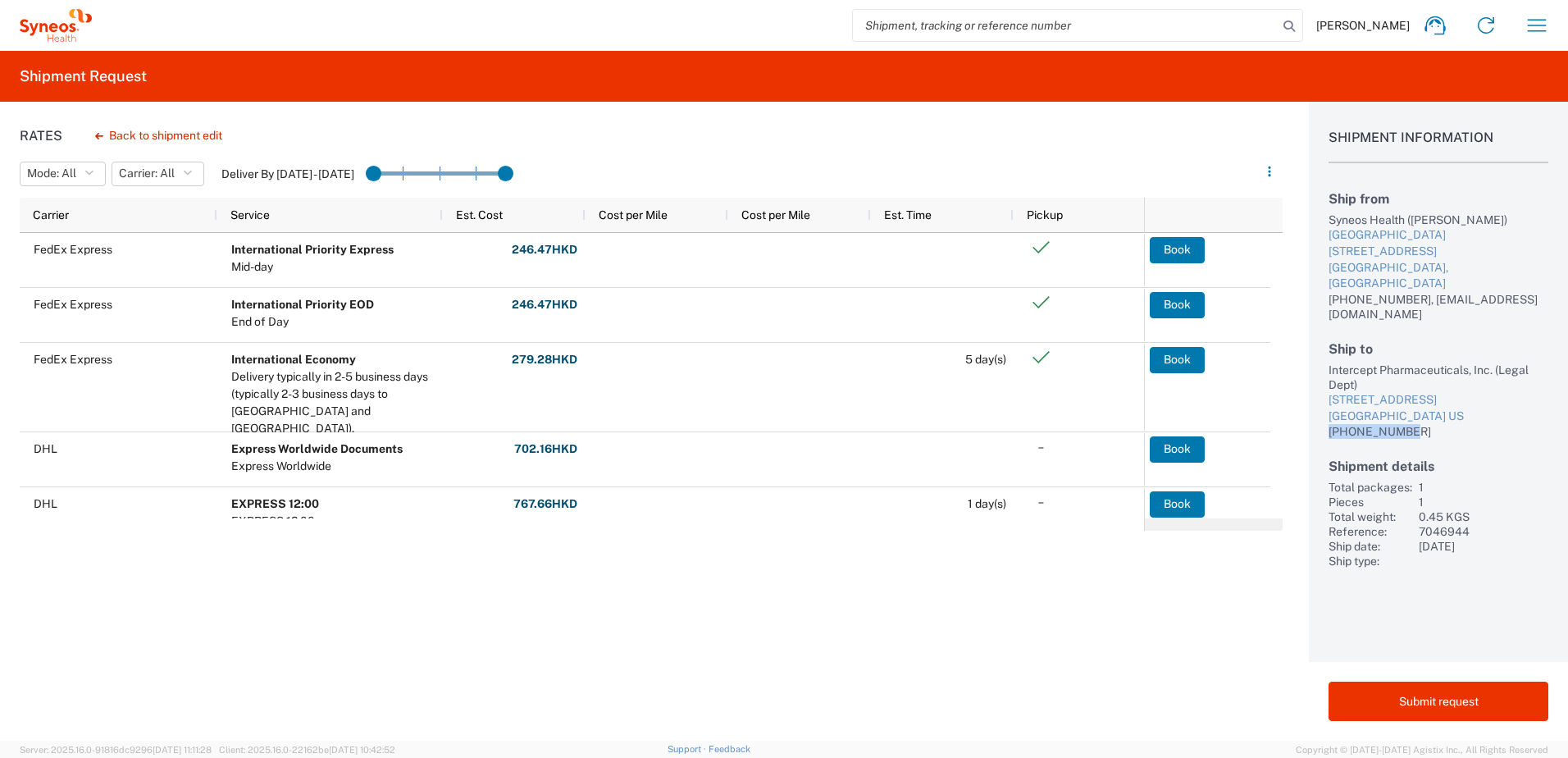
drag, startPoint x: 1437, startPoint y: 414, endPoint x: 1329, endPoint y: 419, distance: 108.1
click at [1329, 424] on div "+18588324534" at bounding box center [1437, 431] width 219 height 15
copy div "+18588324534"
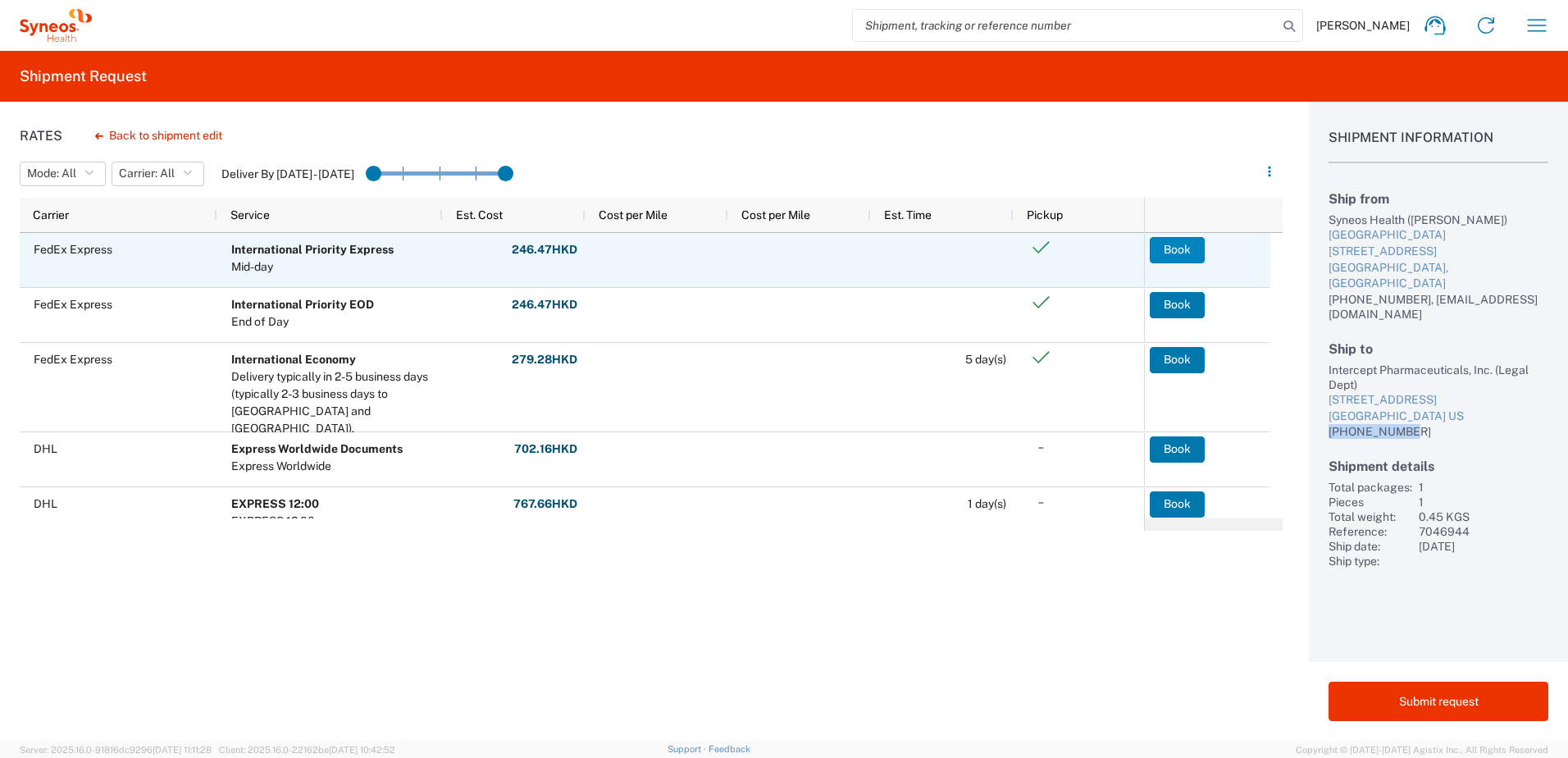
click at [1188, 256] on button "Book" at bounding box center [1176, 250] width 55 height 26
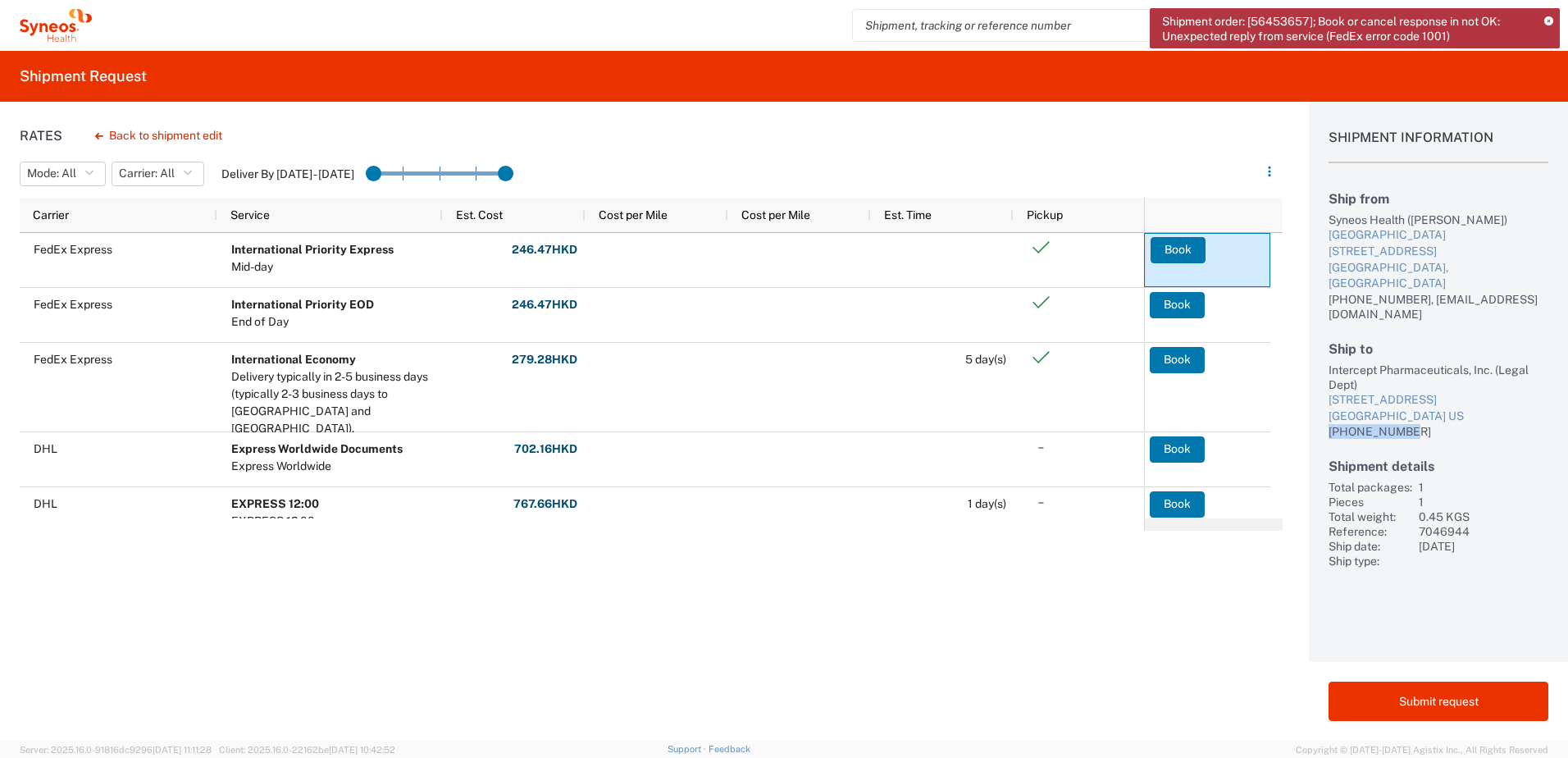
click at [1556, 424] on div "Shipment Information Ship from Syneos Health (Karen Mok) One Island East 18 Wes…" at bounding box center [1438, 335] width 259 height 466
click at [104, 133] on button "Back to shipment edit" at bounding box center [159, 135] width 154 height 29
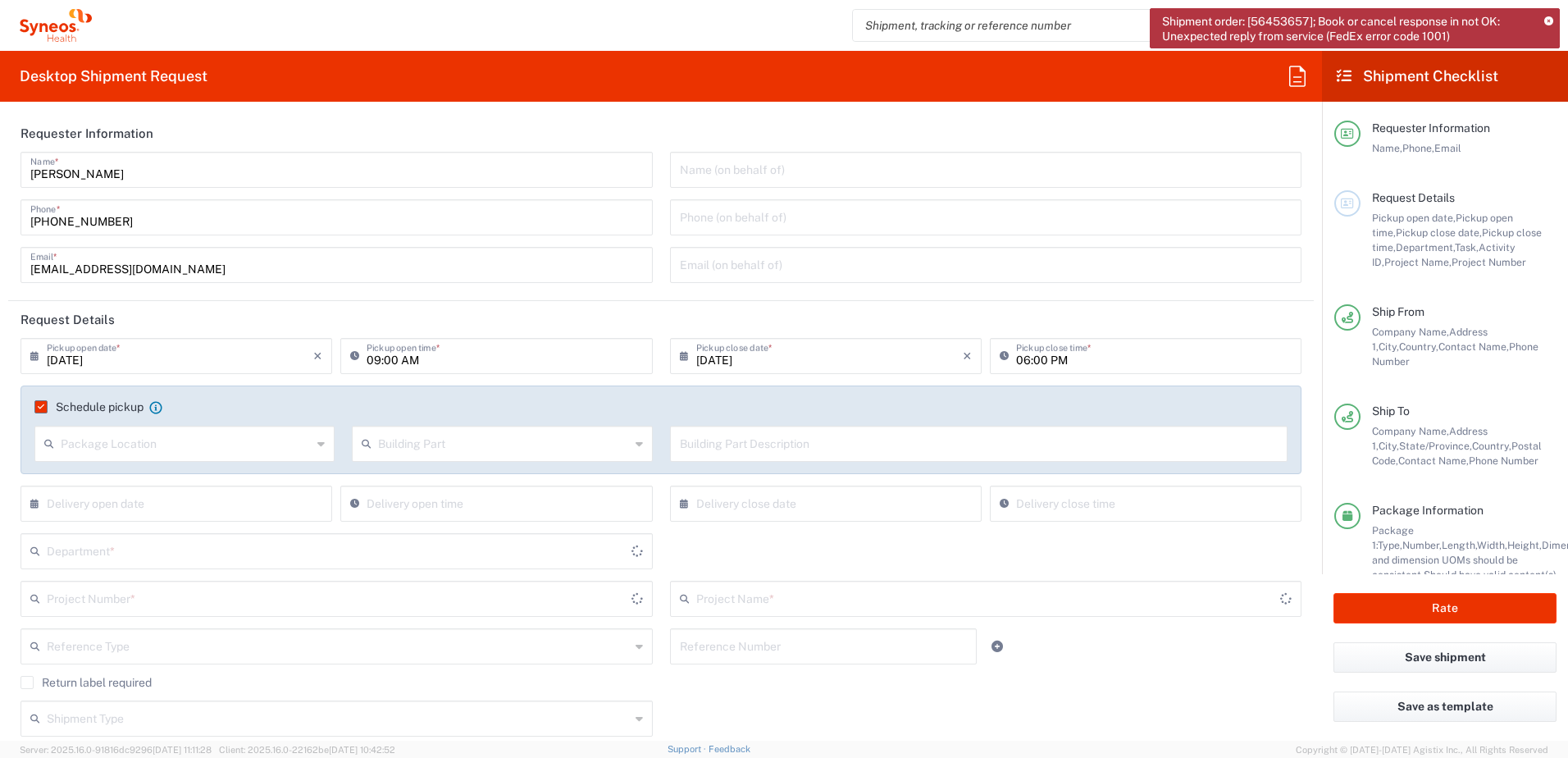
type input "New Jersey"
type input "7046944"
type input "Intercept 7046944"
type input "3230"
type input "Envelope"
